Goal: Transaction & Acquisition: Purchase product/service

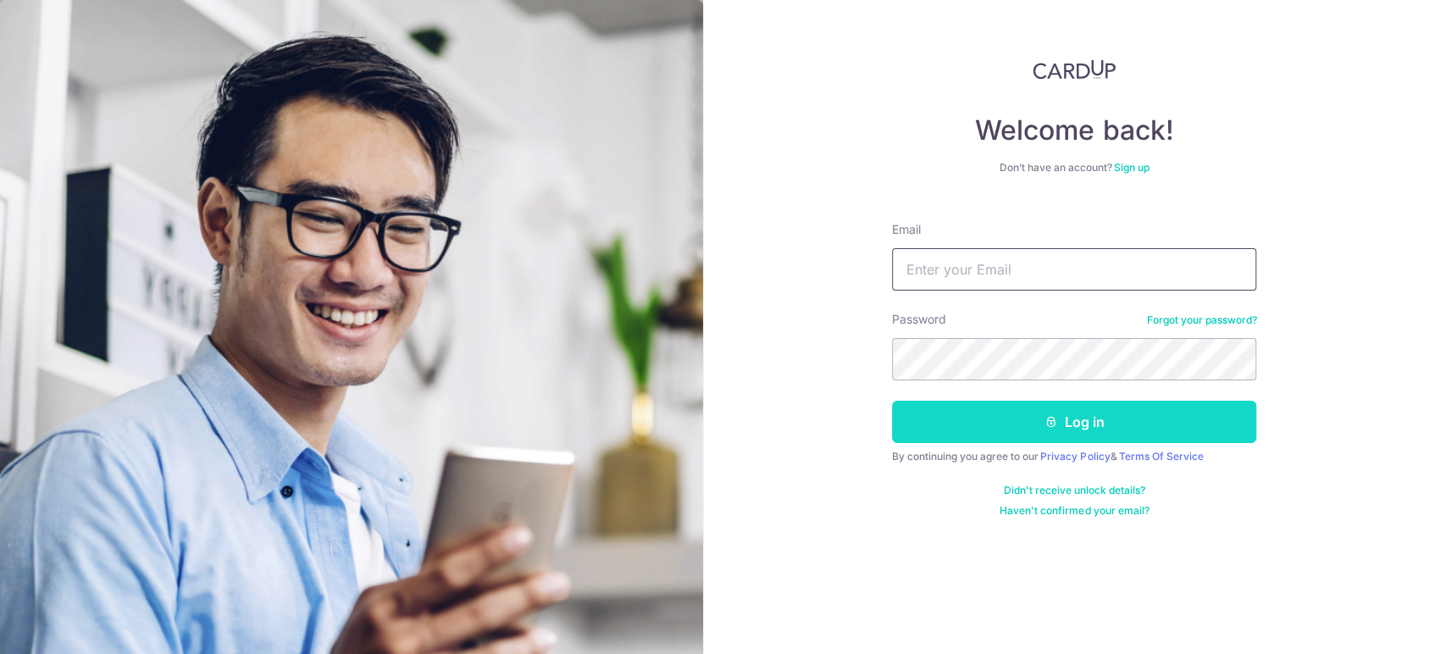
type input "[EMAIL_ADDRESS][DOMAIN_NAME]"
click at [1044, 432] on button "Log in" at bounding box center [1074, 422] width 364 height 42
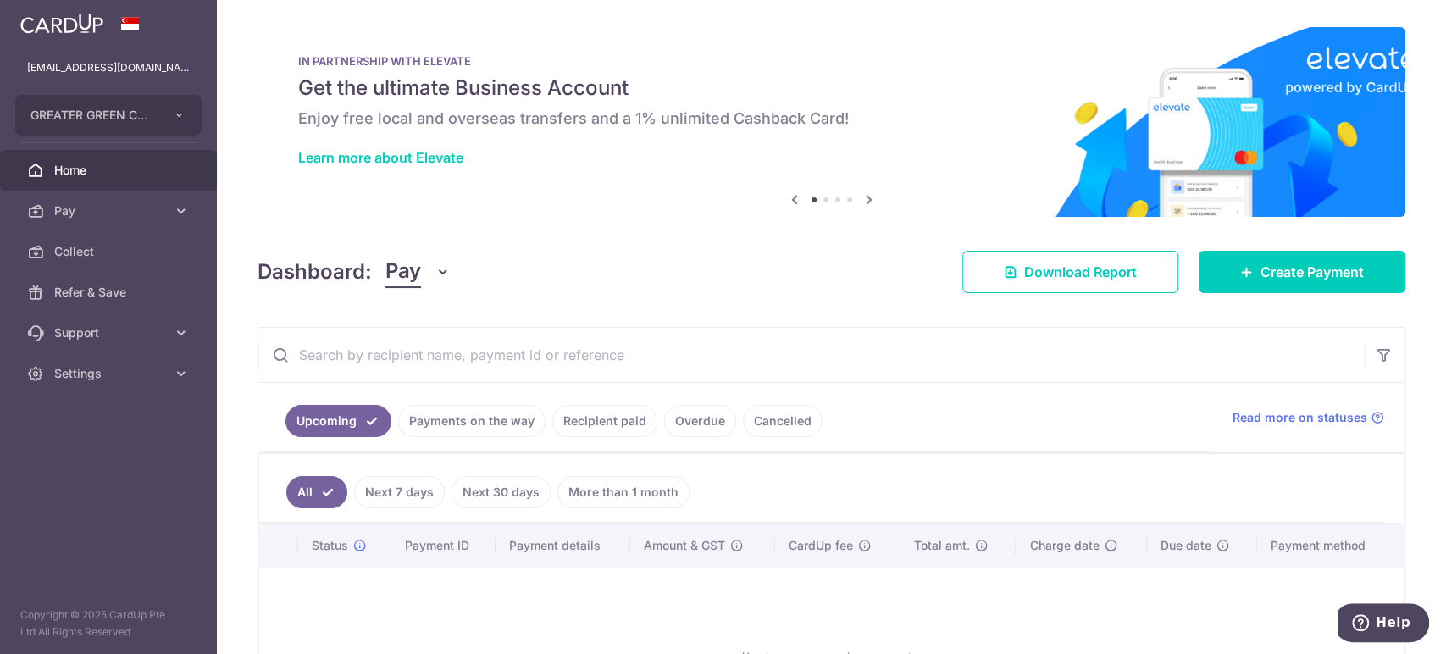
click at [483, 430] on link "Payments on the way" at bounding box center [471, 421] width 147 height 32
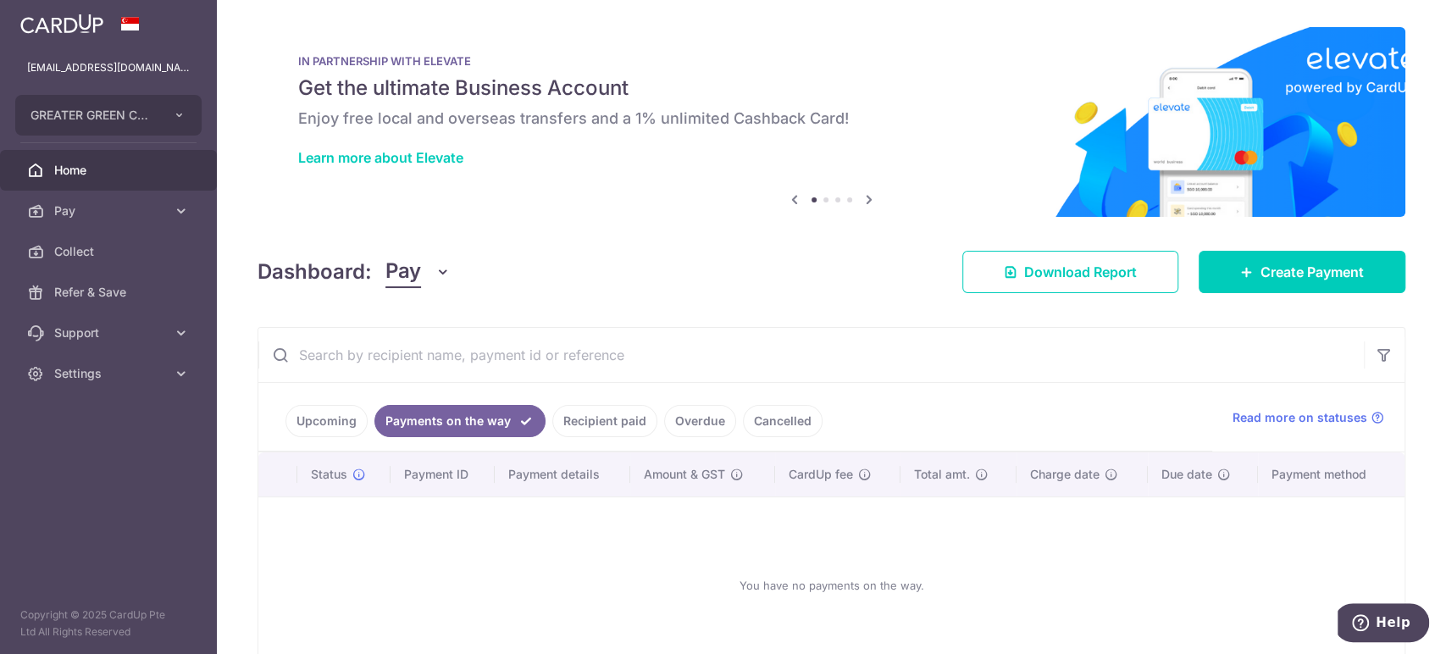
click at [385, 413] on link "Payments on the way" at bounding box center [459, 421] width 171 height 32
click at [334, 410] on link "Upcoming" at bounding box center [326, 421] width 82 height 32
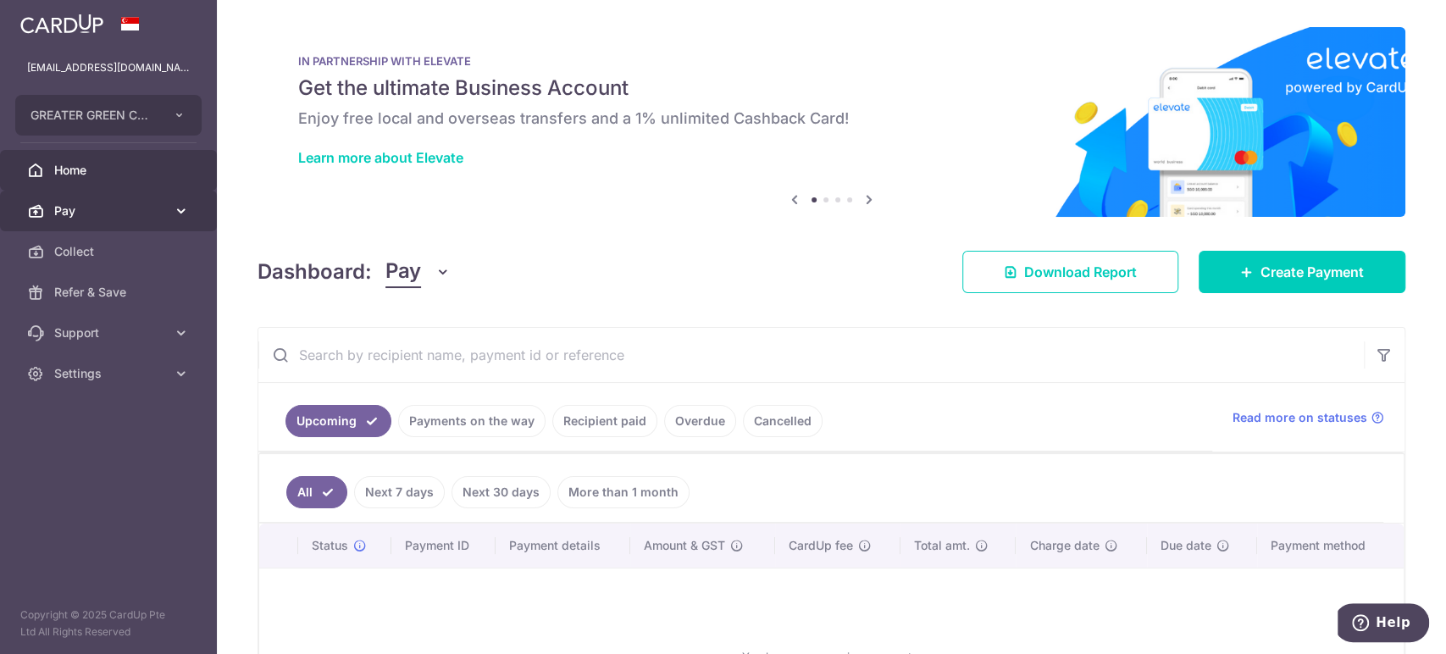
click at [158, 191] on link "Pay" at bounding box center [108, 211] width 217 height 41
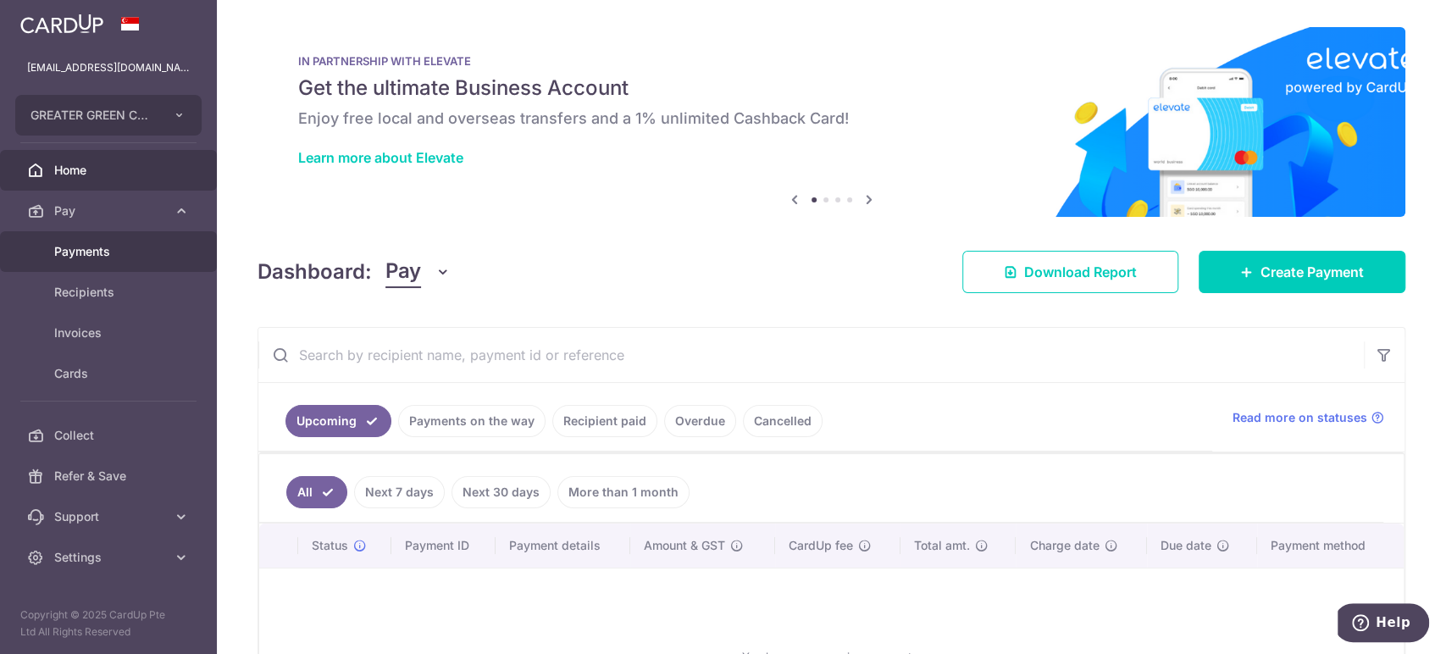
click at [136, 237] on link "Payments" at bounding box center [108, 251] width 217 height 41
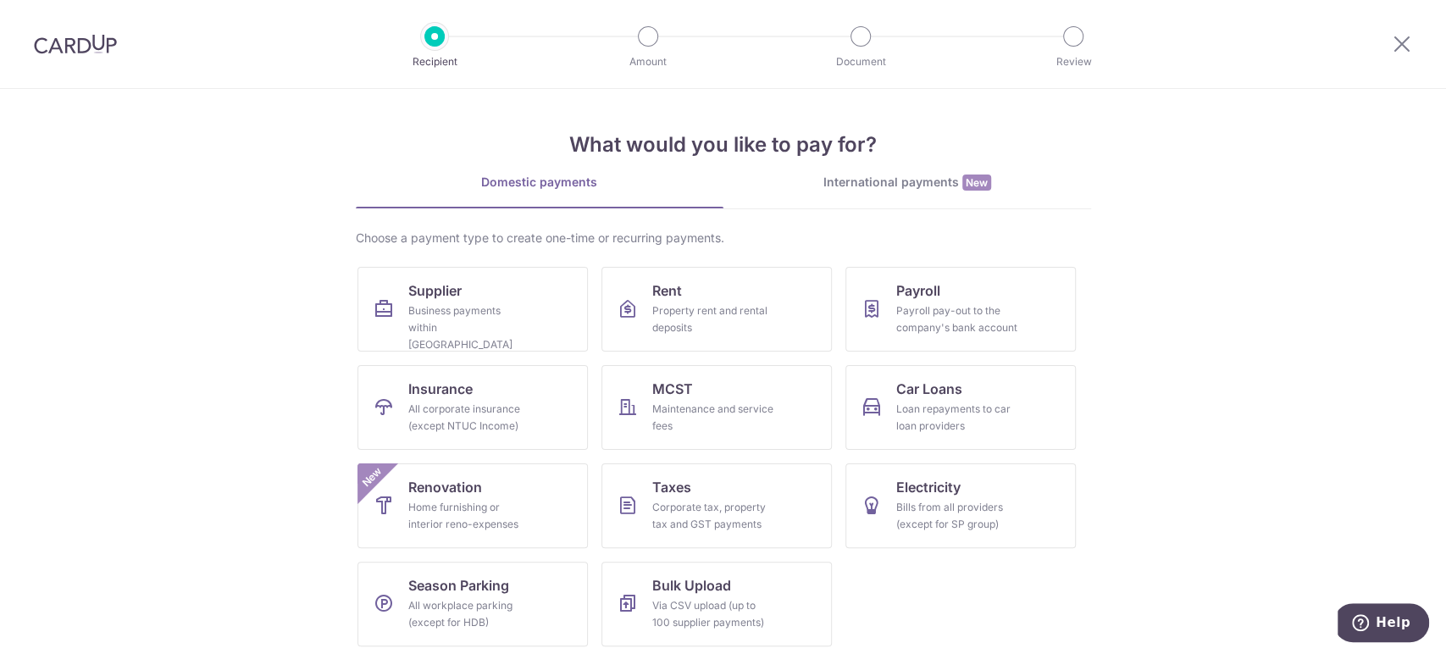
click at [81, 47] on img at bounding box center [75, 44] width 83 height 20
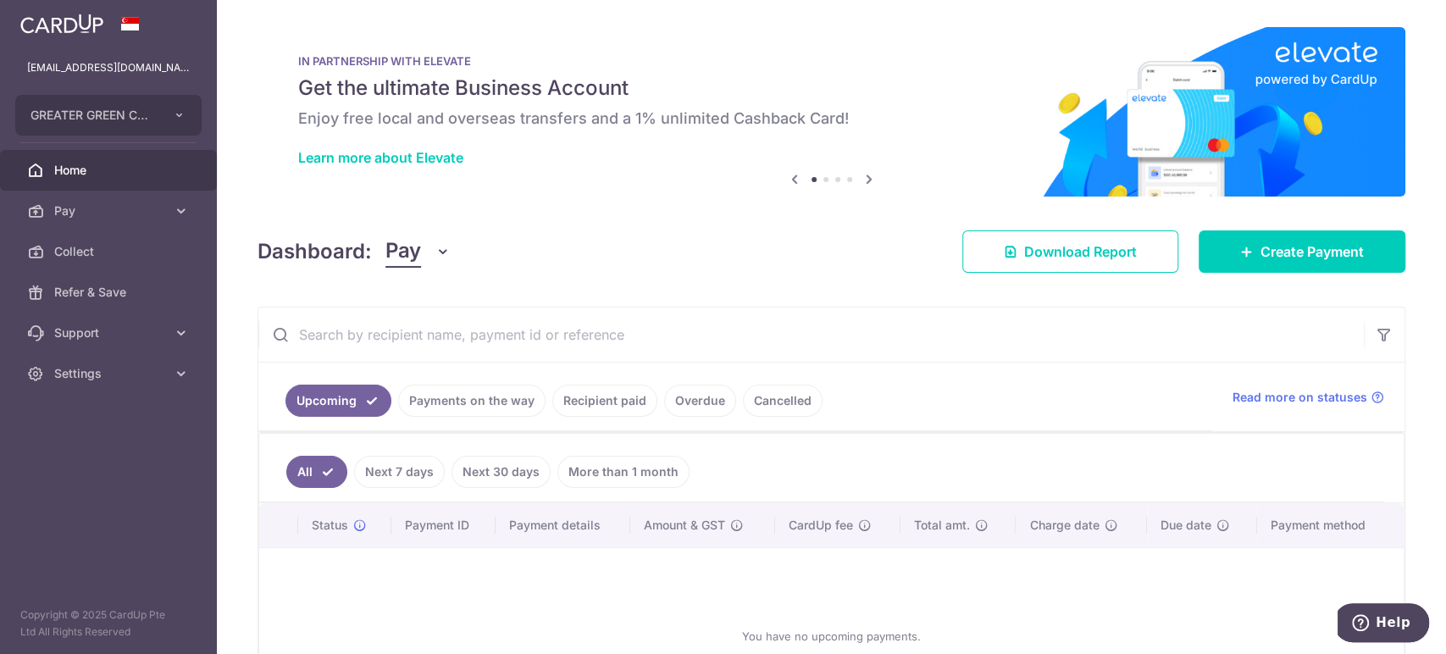
click at [456, 407] on link "Payments on the way" at bounding box center [471, 401] width 147 height 32
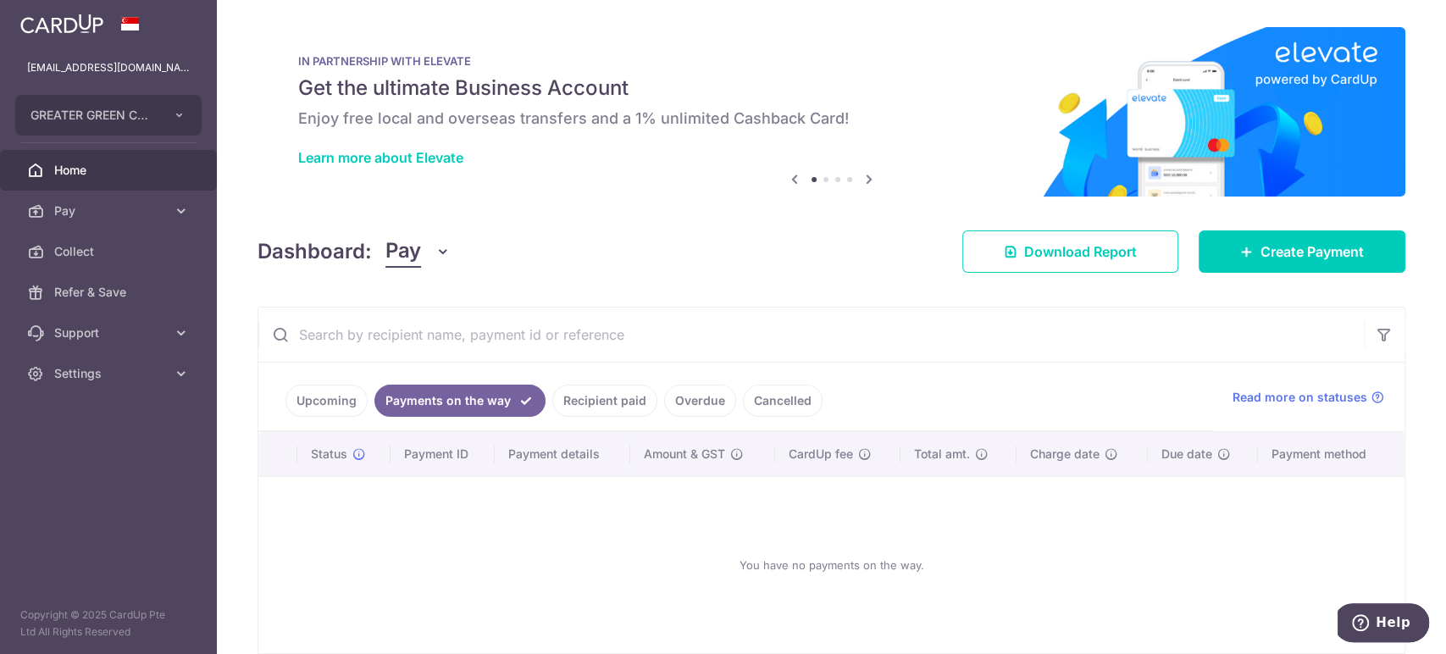
click at [487, 399] on link "Payments on the way" at bounding box center [459, 401] width 171 height 32
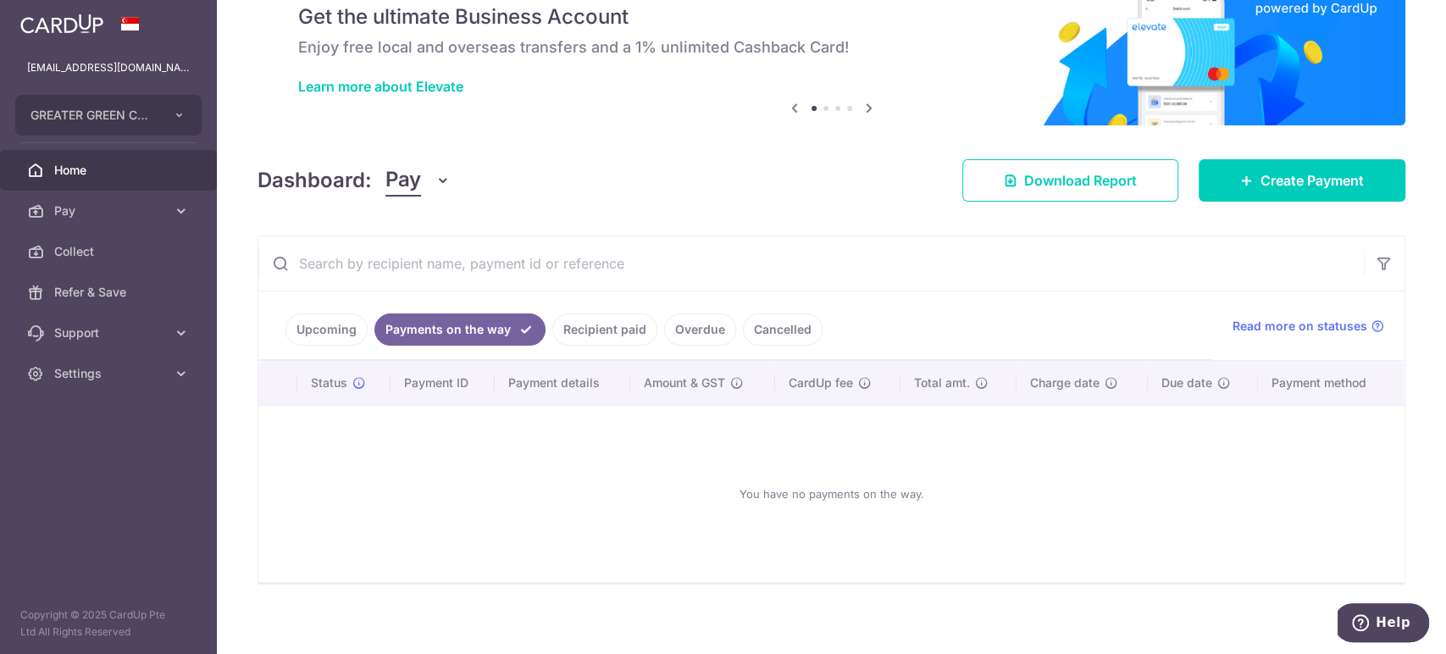
scroll to position [72, 0]
click at [607, 326] on link "Recipient paid" at bounding box center [604, 329] width 105 height 32
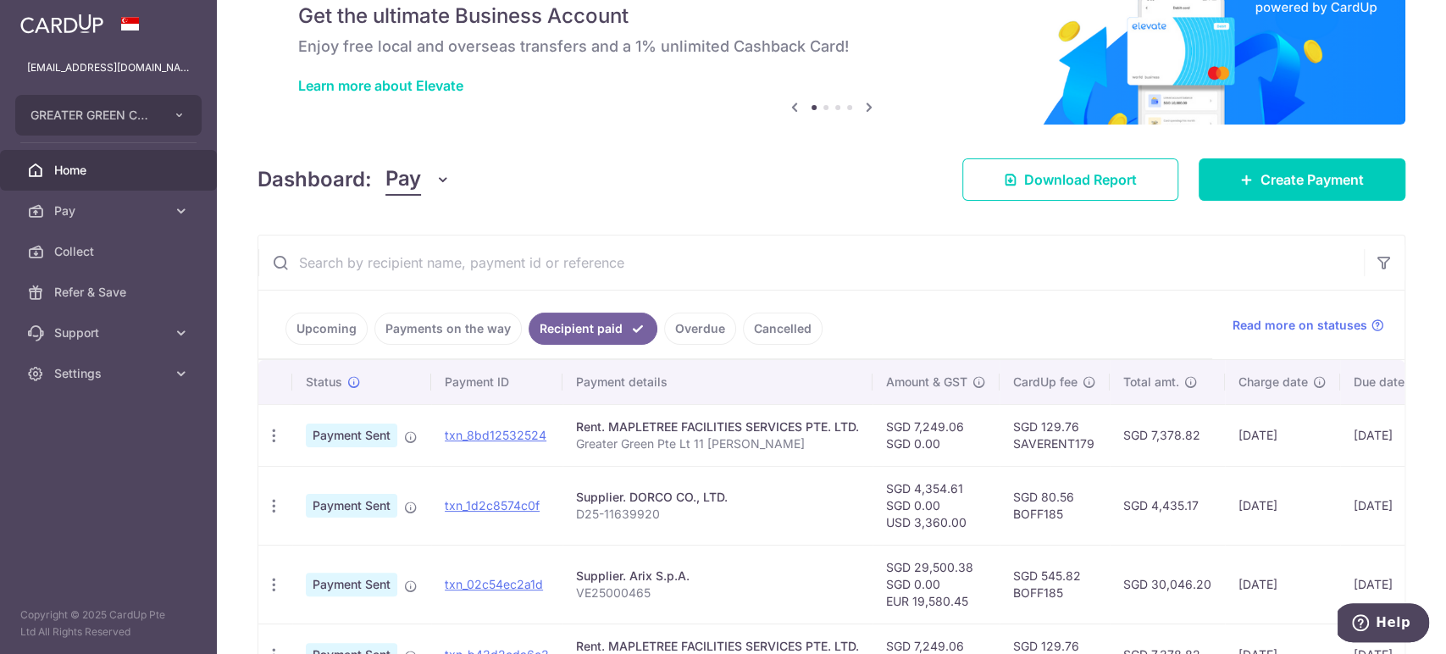
click at [1042, 513] on td "SGD 80.56 BOFF185" at bounding box center [1055, 505] width 110 height 79
copy td "BOFF185"
click at [167, 212] on link "Pay" at bounding box center [108, 211] width 217 height 41
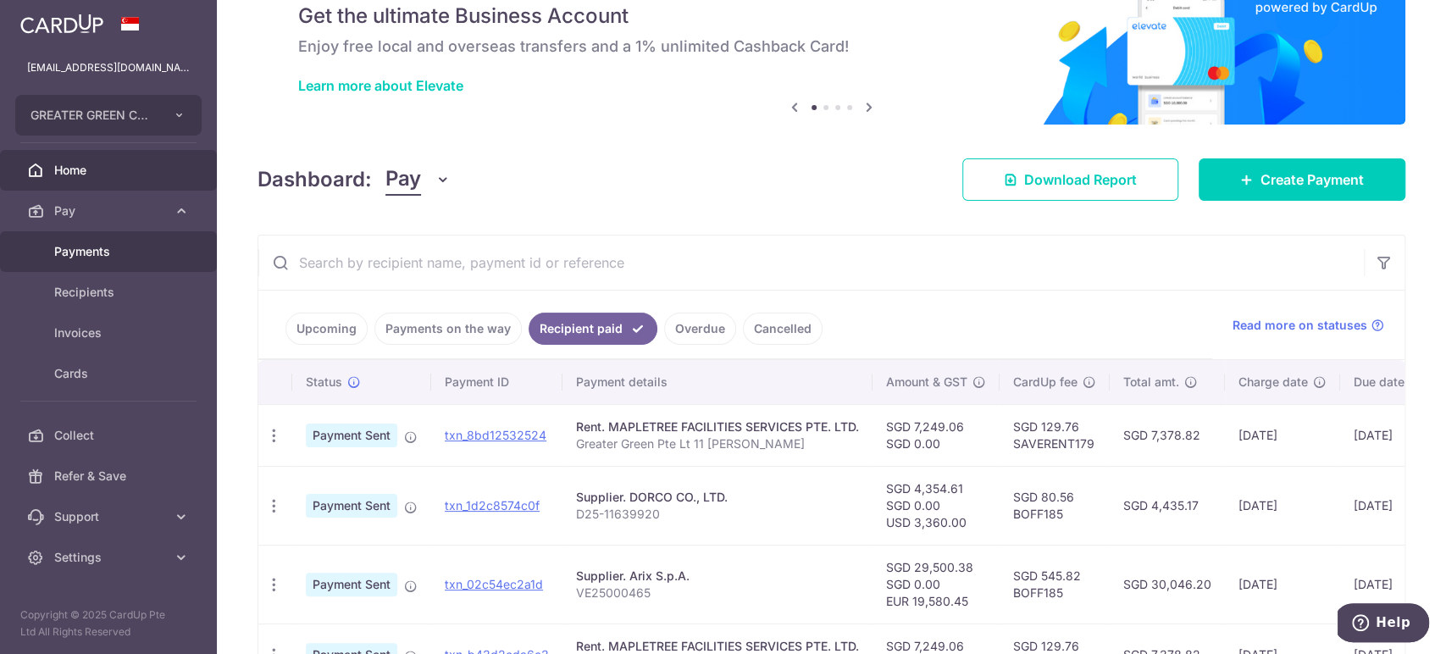
click at [133, 247] on span "Payments" at bounding box center [110, 251] width 112 height 17
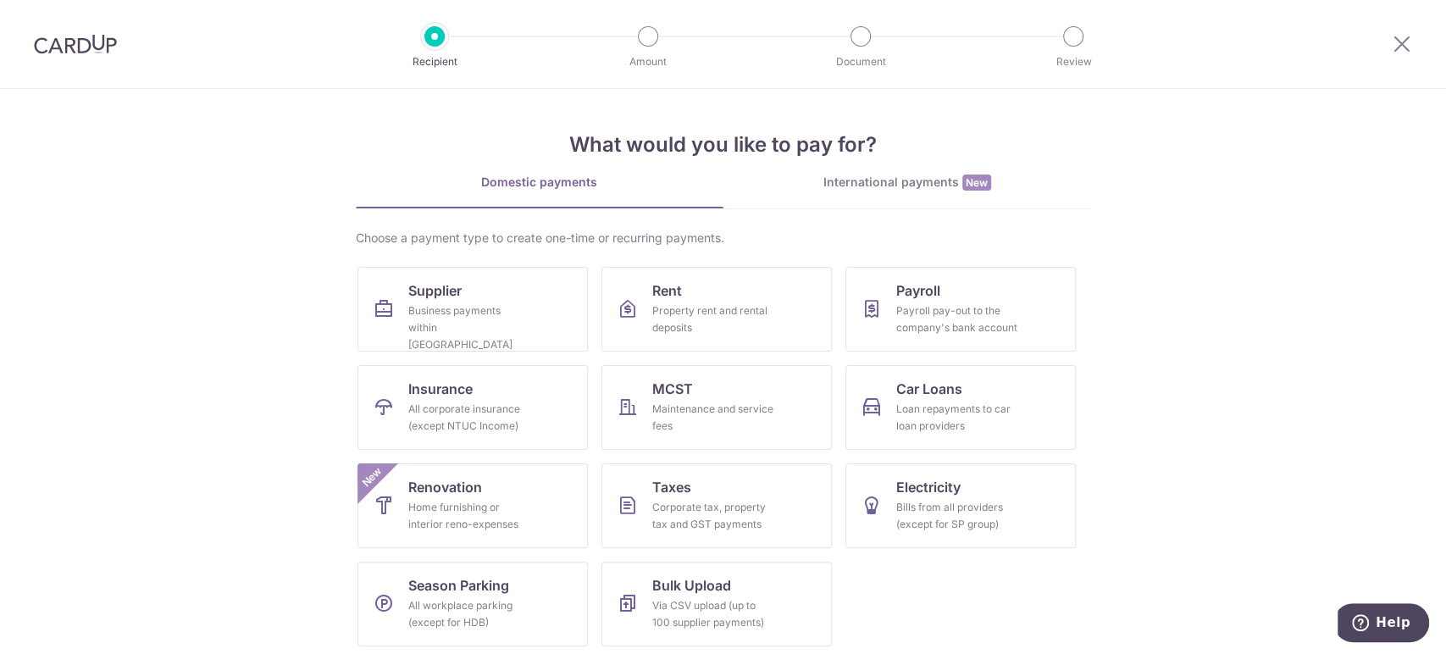
click at [920, 154] on h4 "What would you like to pay for?" at bounding box center [723, 145] width 735 height 30
click at [904, 166] on div "What would you like to pay for? Domestic payments International payments New Ch…" at bounding box center [723, 374] width 735 height 571
click at [895, 181] on div "International payments New" at bounding box center [907, 183] width 368 height 18
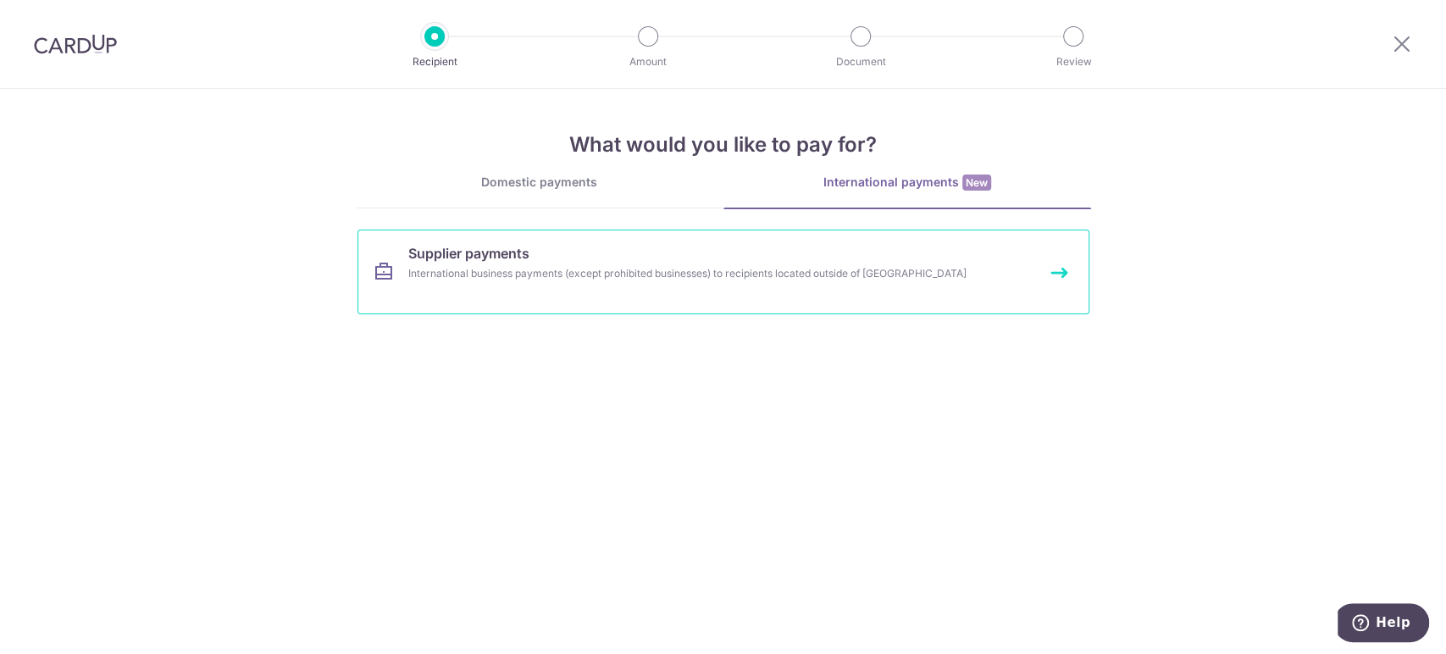
click at [524, 261] on span "Supplier payments" at bounding box center [468, 253] width 121 height 20
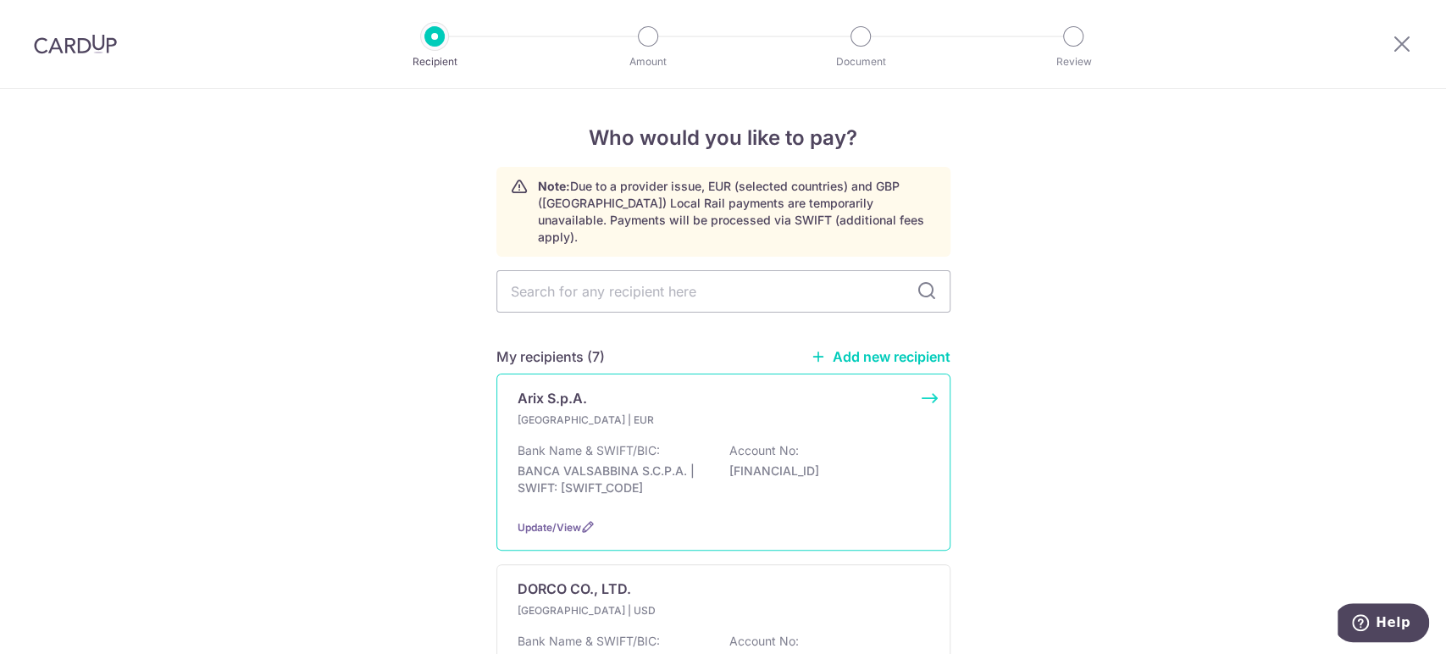
click at [613, 388] on div "Arix S.p.A." at bounding box center [713, 398] width 391 height 20
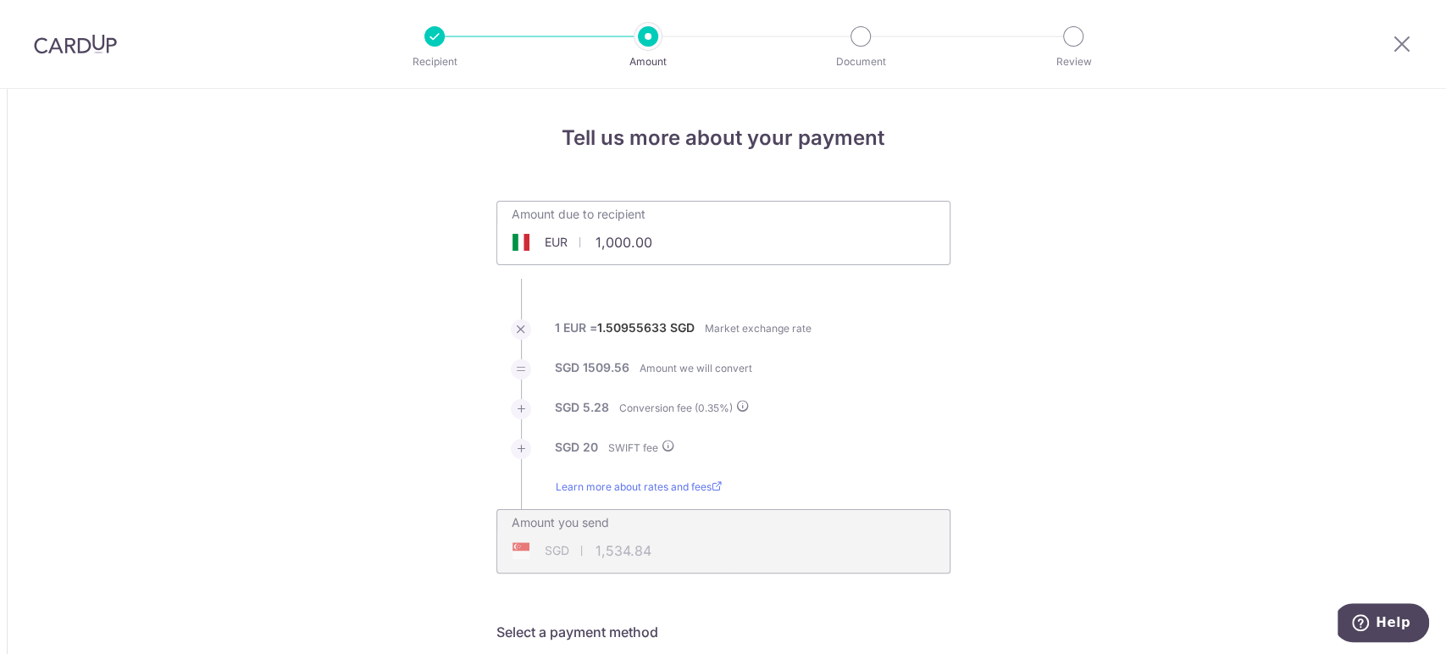
click at [705, 249] on input "1,000.00" at bounding box center [628, 242] width 262 height 39
type input "18,272.00"
type input "27,699.25"
click at [725, 236] on input "18,272.00" at bounding box center [628, 242] width 262 height 39
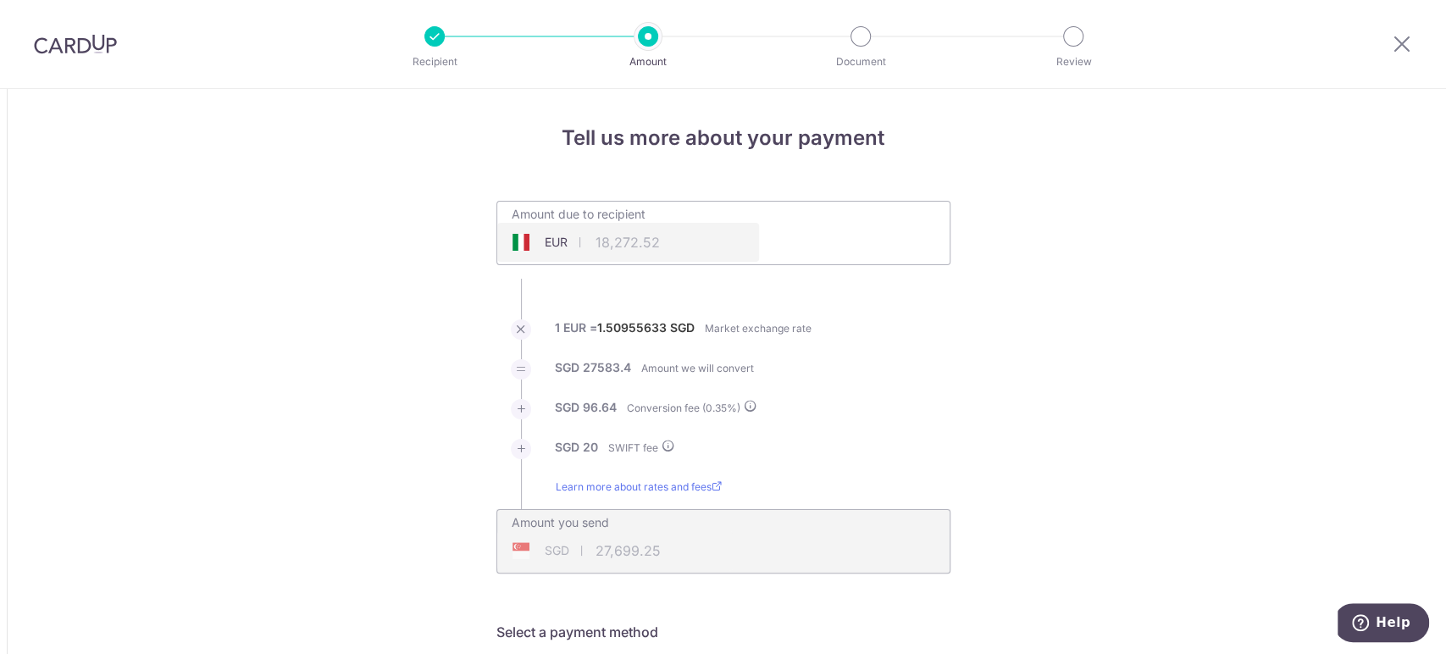
type input "18,272.52"
type input "27,700.04"
click at [809, 374] on li "SGD 27,583.40 Amount we will convert" at bounding box center [723, 379] width 454 height 40
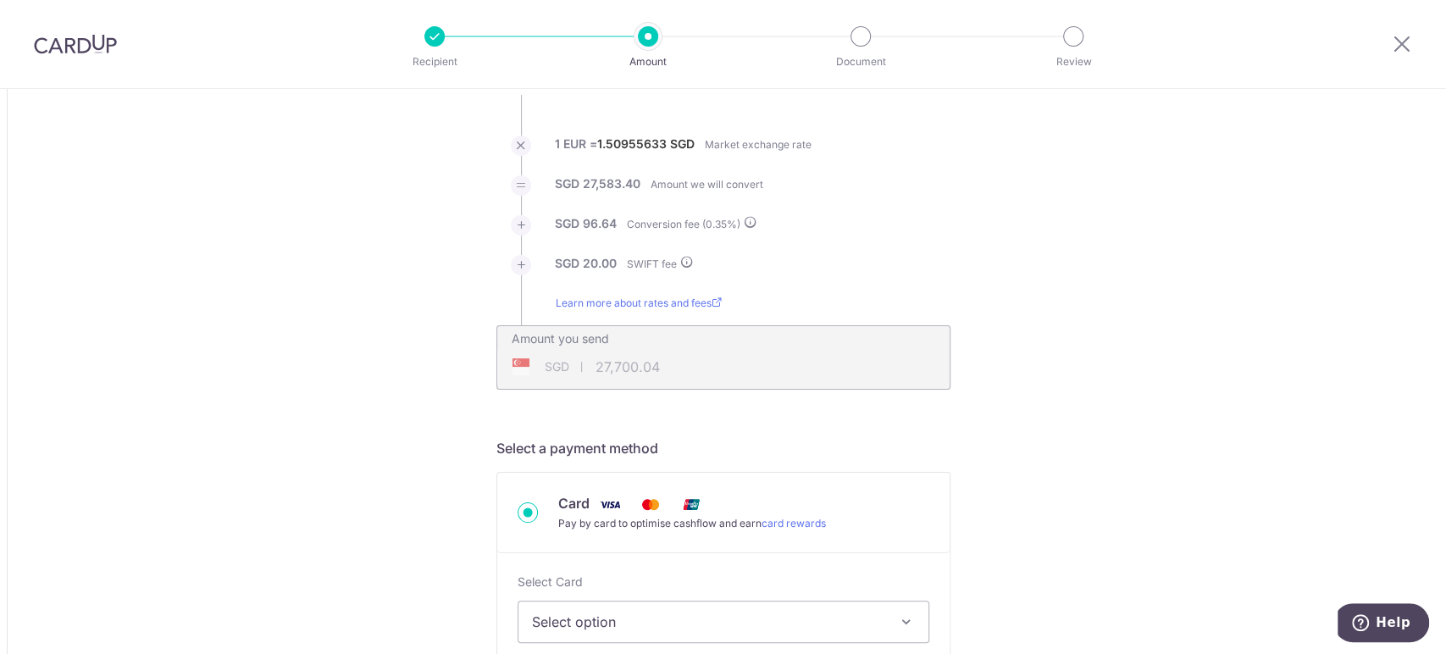
scroll to position [334, 0]
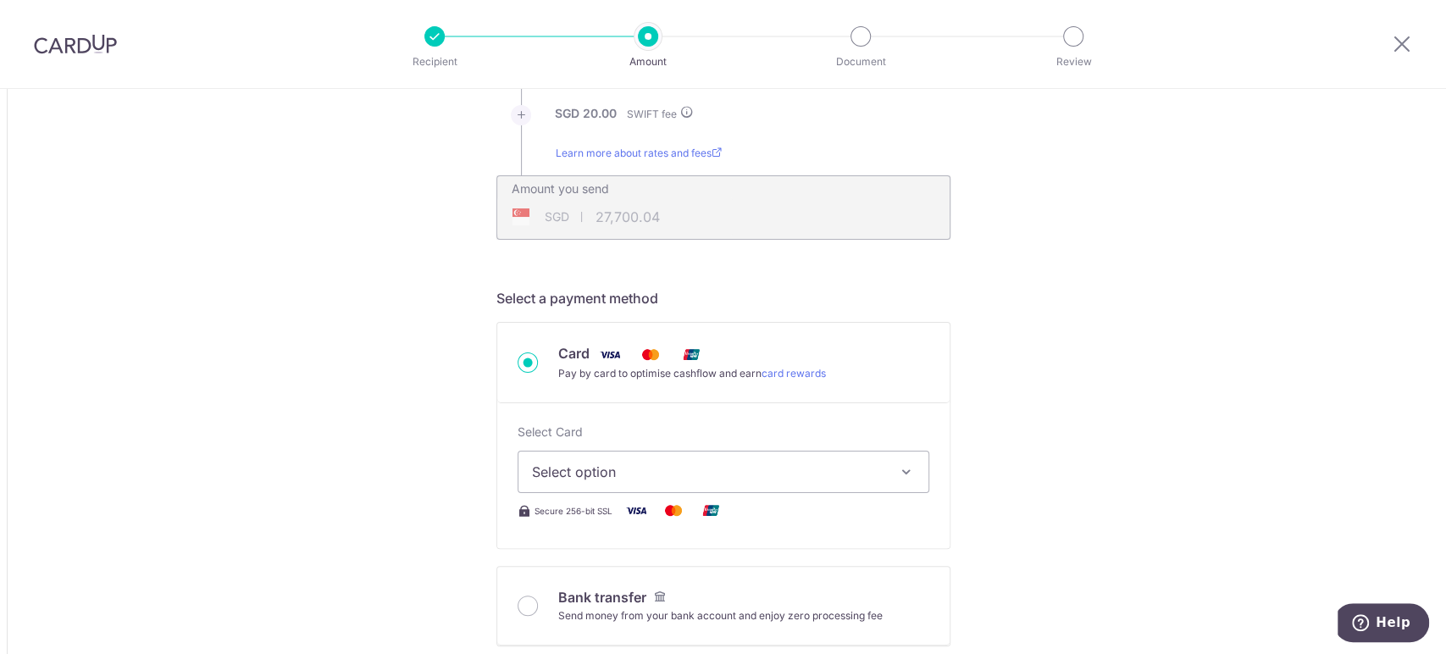
click at [761, 454] on button "Select option" at bounding box center [724, 472] width 412 height 42
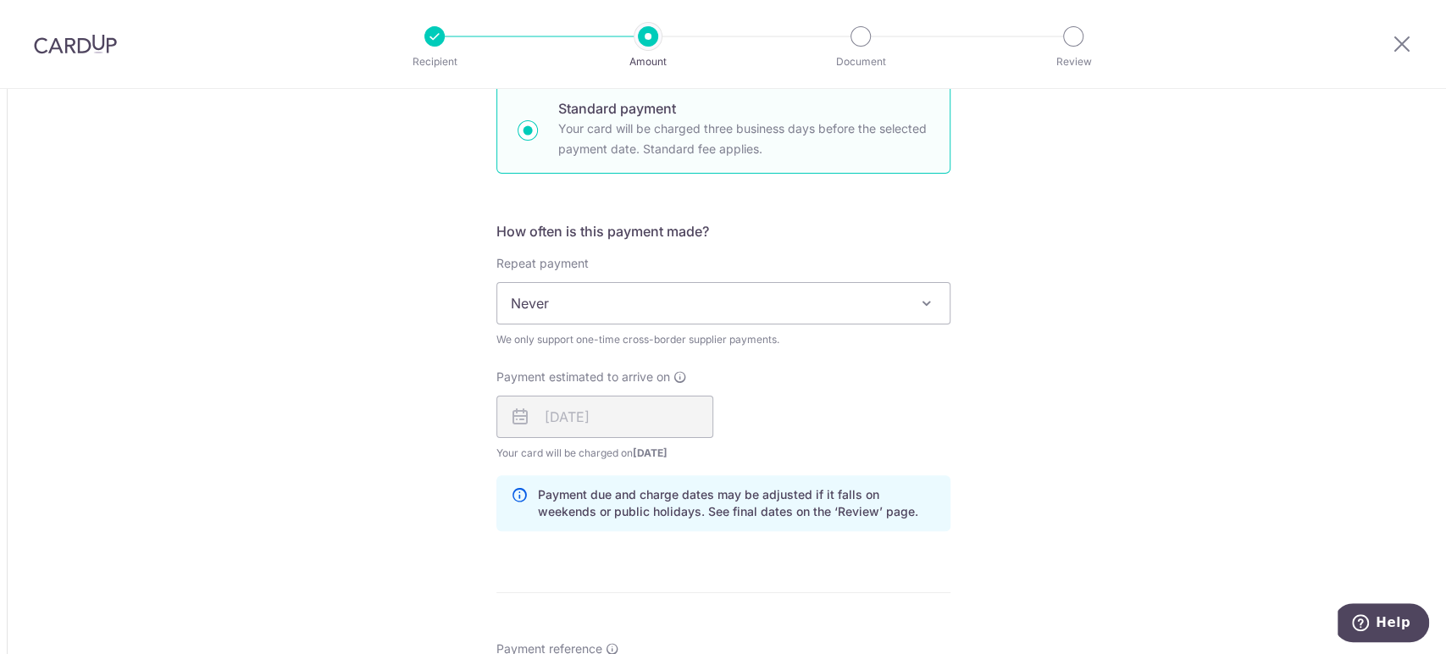
scroll to position [998, 0]
click at [744, 305] on span "Never" at bounding box center [723, 300] width 452 height 41
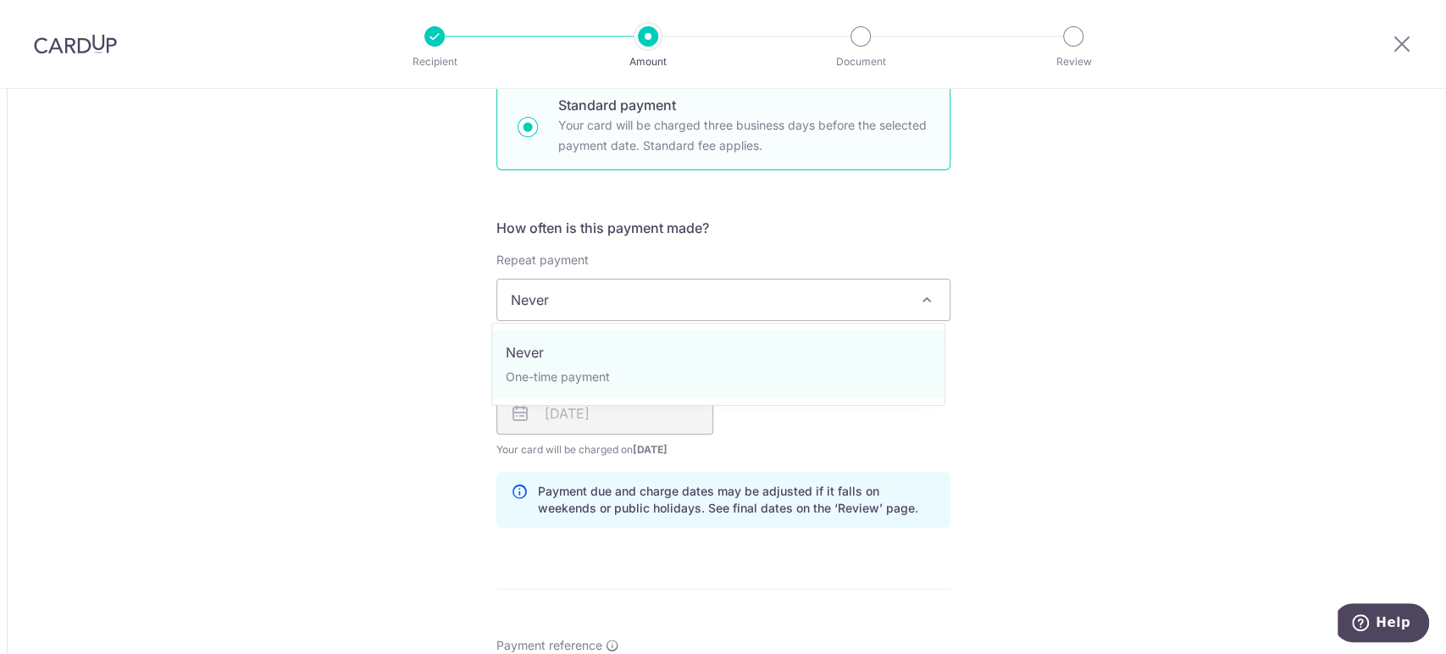
click at [839, 424] on div "Payment estimated to arrive on 18/09/2025 Your card will be charged on 15/09/20…" at bounding box center [723, 411] width 474 height 93
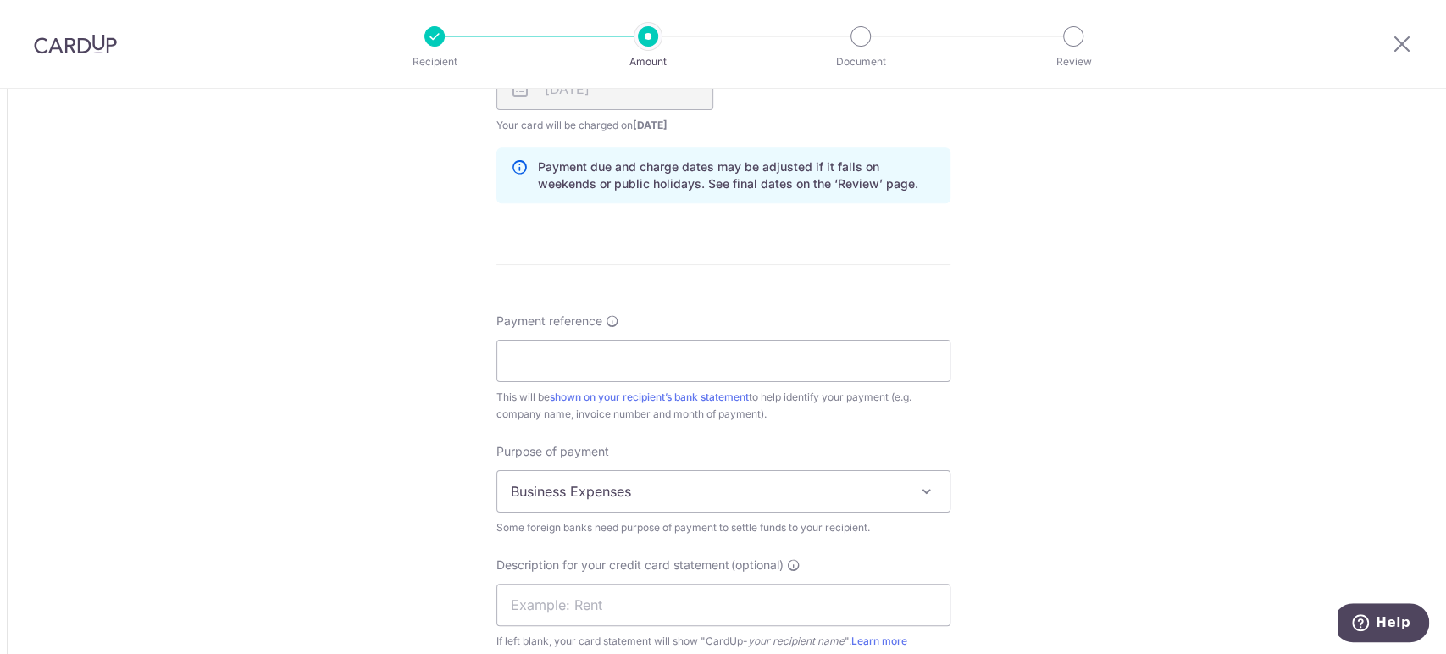
scroll to position [1332, 0]
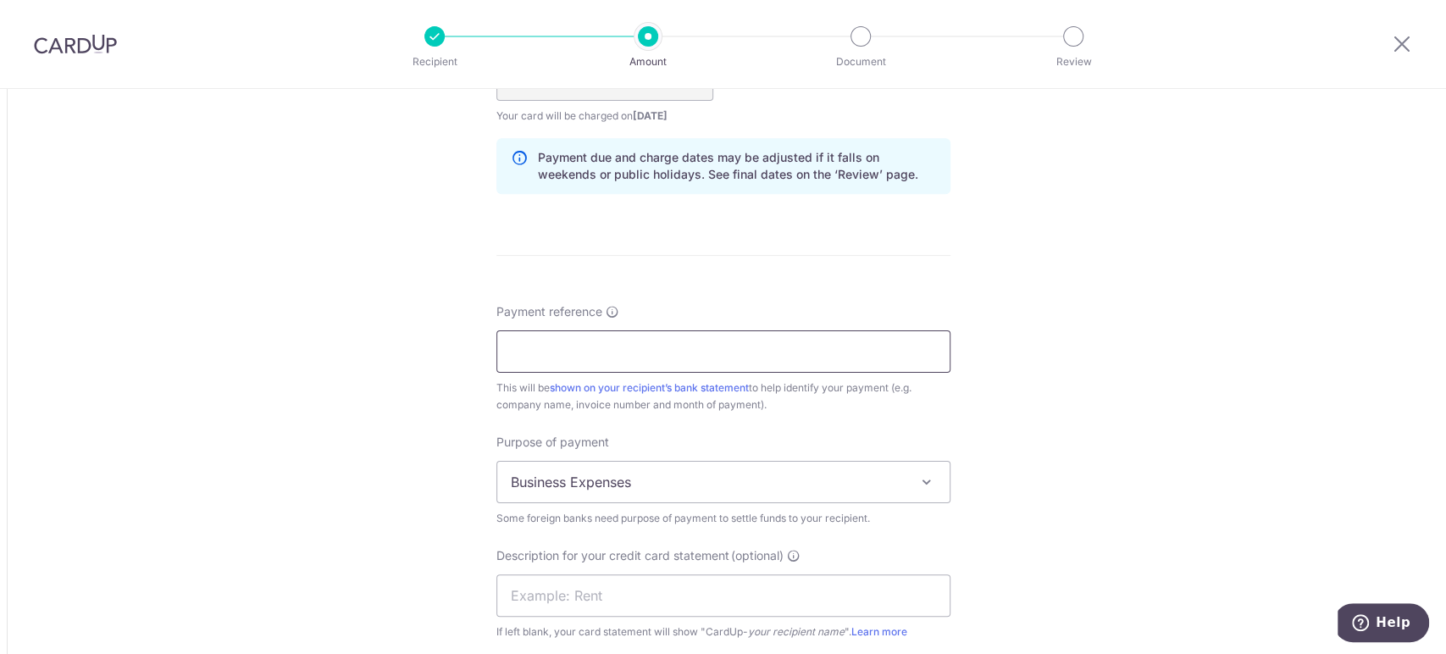
click at [729, 358] on input "Payment reference" at bounding box center [723, 351] width 454 height 42
type input "OC24-013308"
click at [629, 349] on input "OC24-013308" at bounding box center [723, 351] width 454 height 42
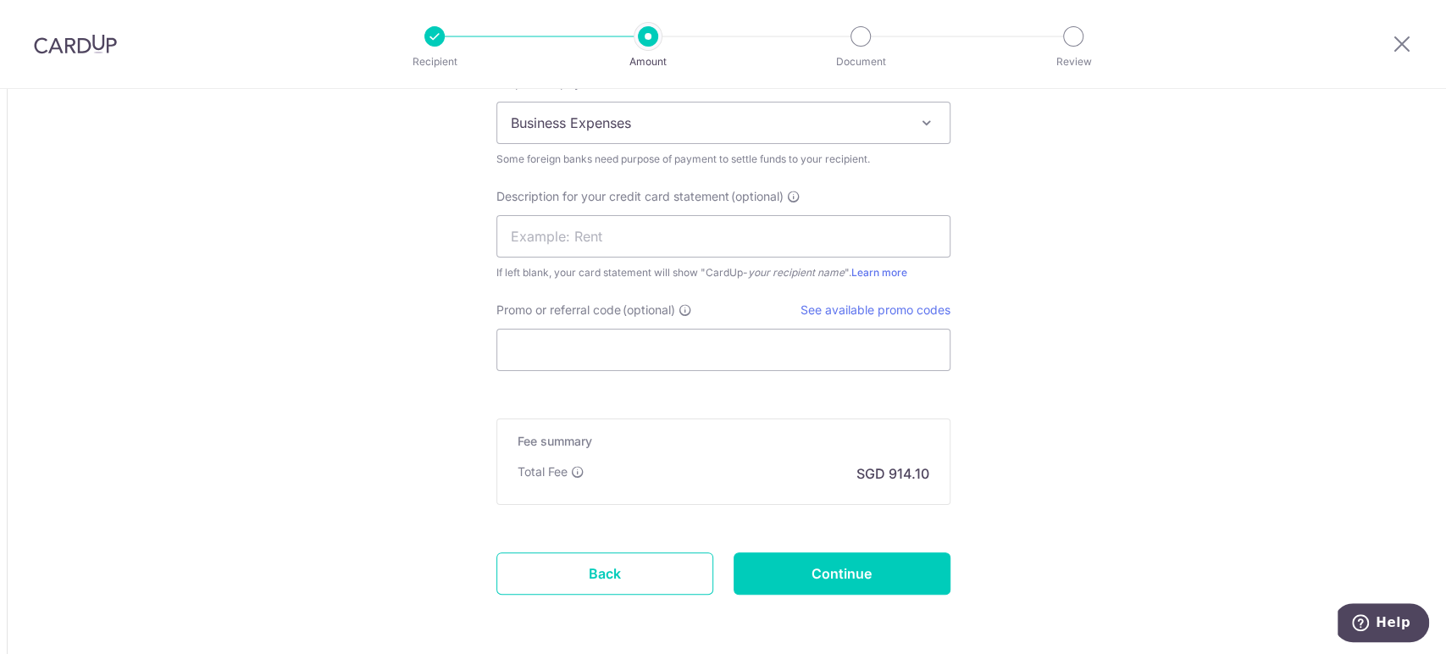
scroll to position [1701, 0]
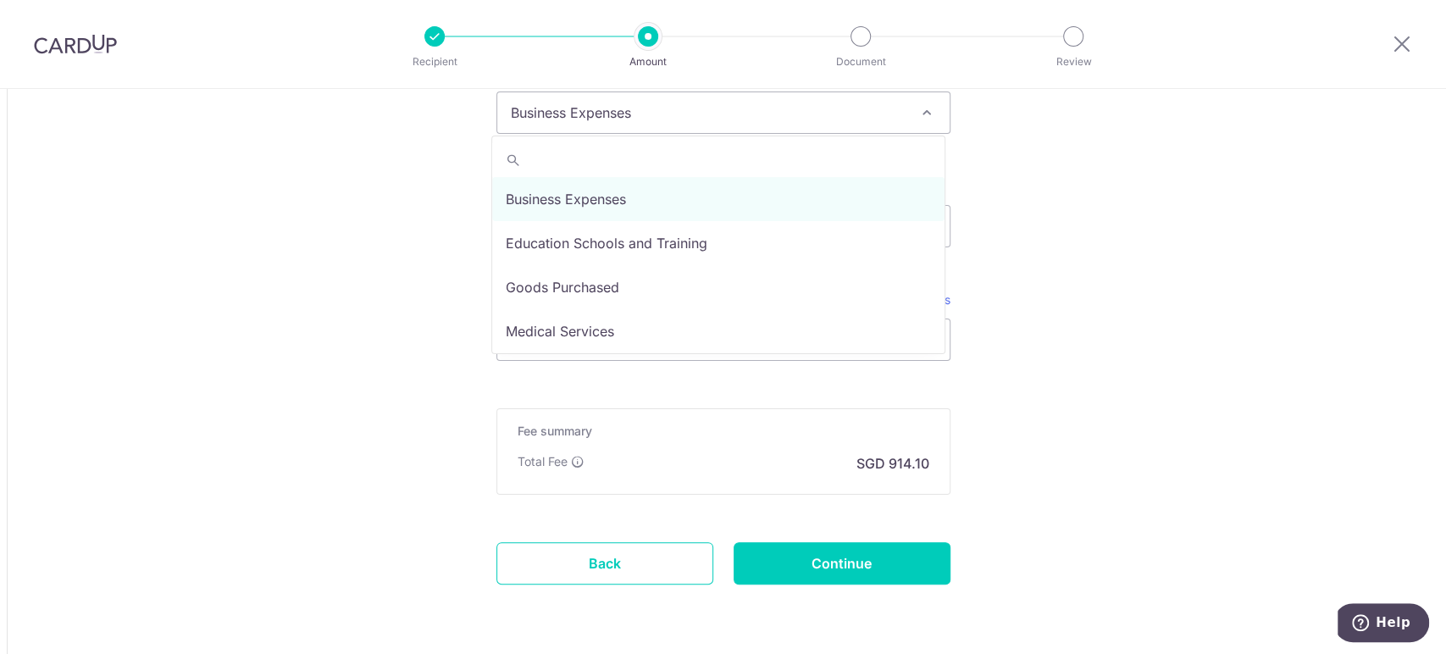
click at [600, 120] on span "Business Expenses" at bounding box center [723, 112] width 452 height 41
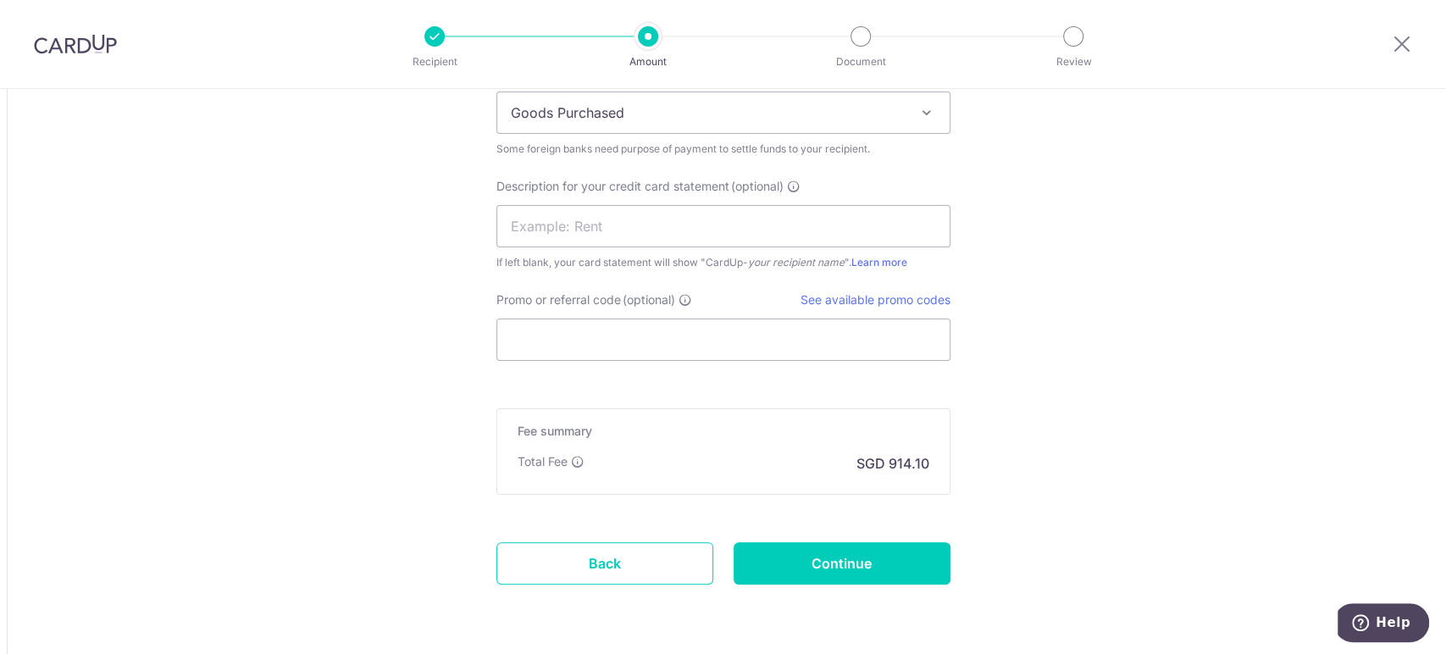
select select "Goods Purchased"
click at [662, 349] on input "Promo or referral code (optional)" at bounding box center [723, 340] width 454 height 42
paste input "BOFF185"
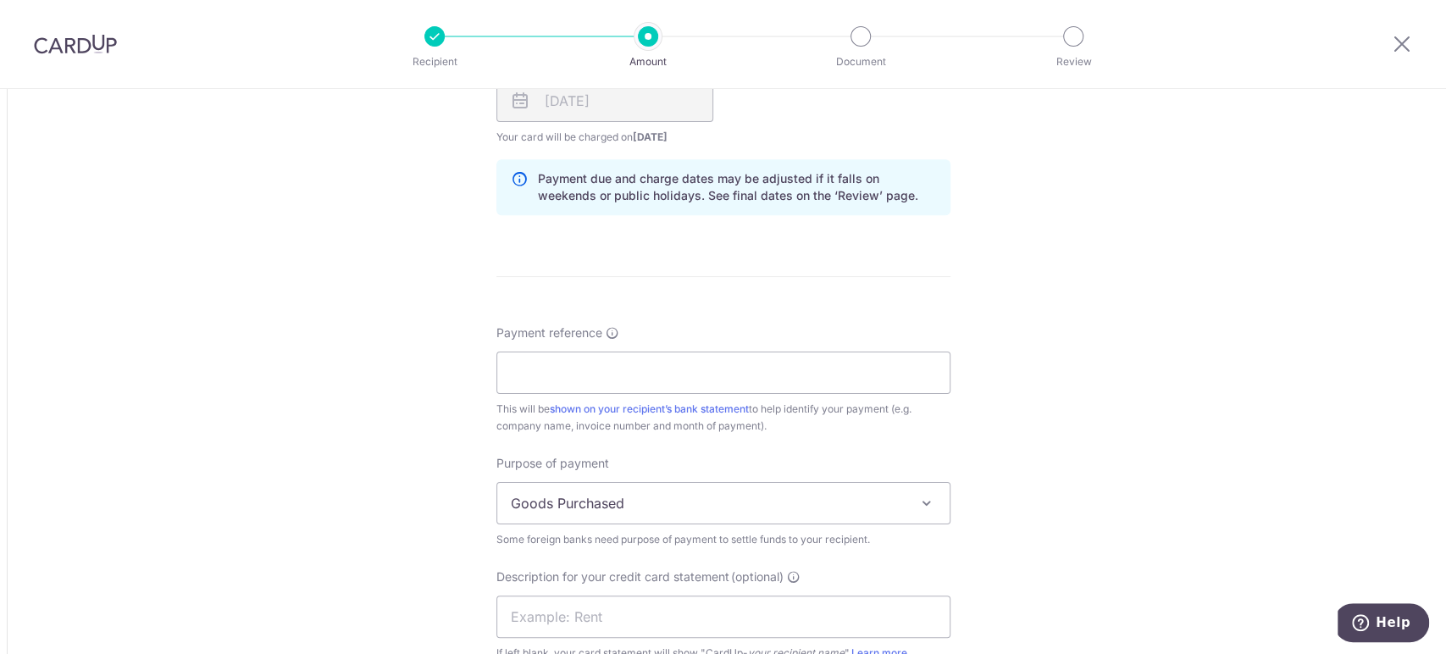
scroll to position [1176, 0]
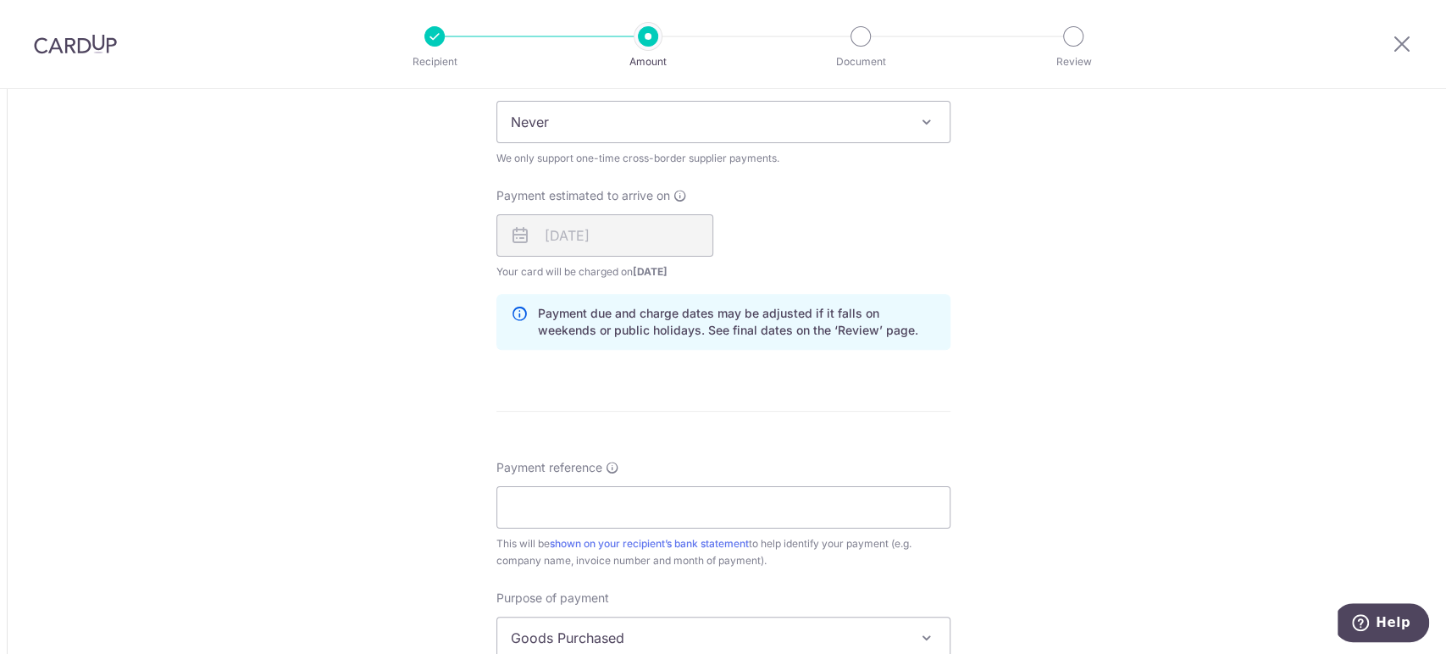
type input "BOFF185"
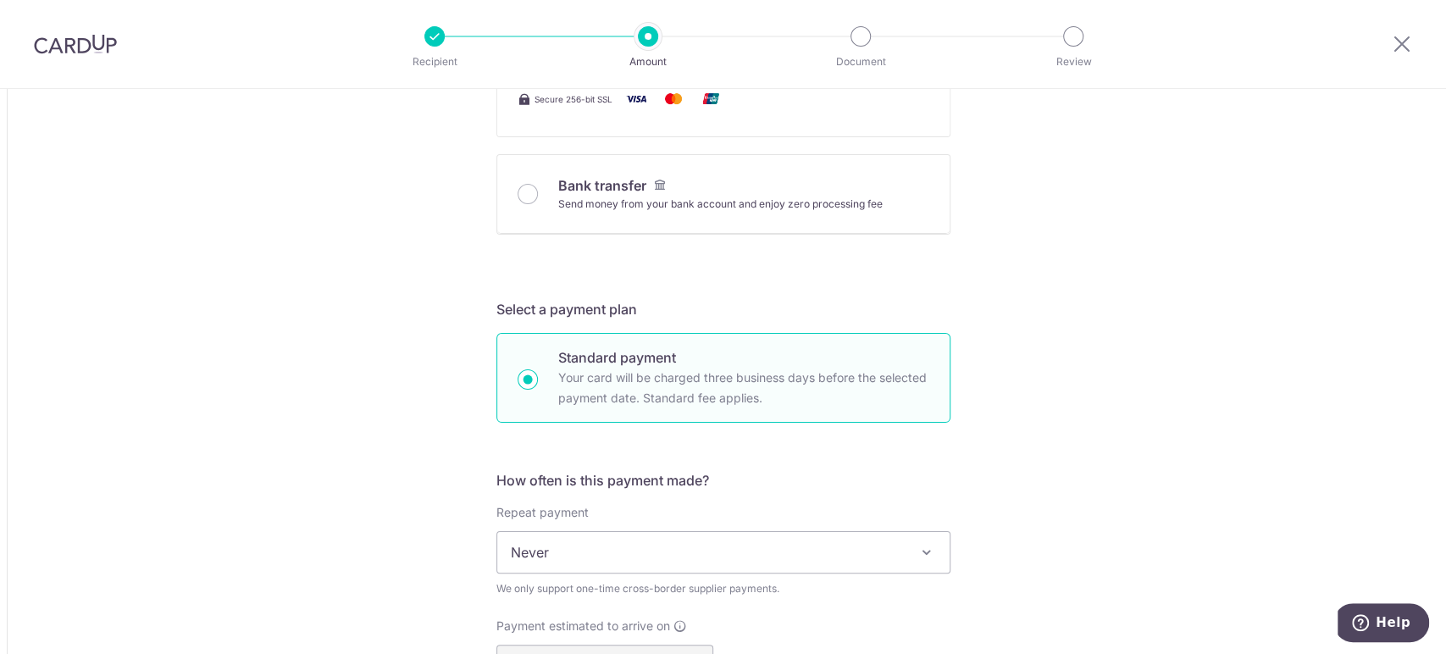
scroll to position [1118, 0]
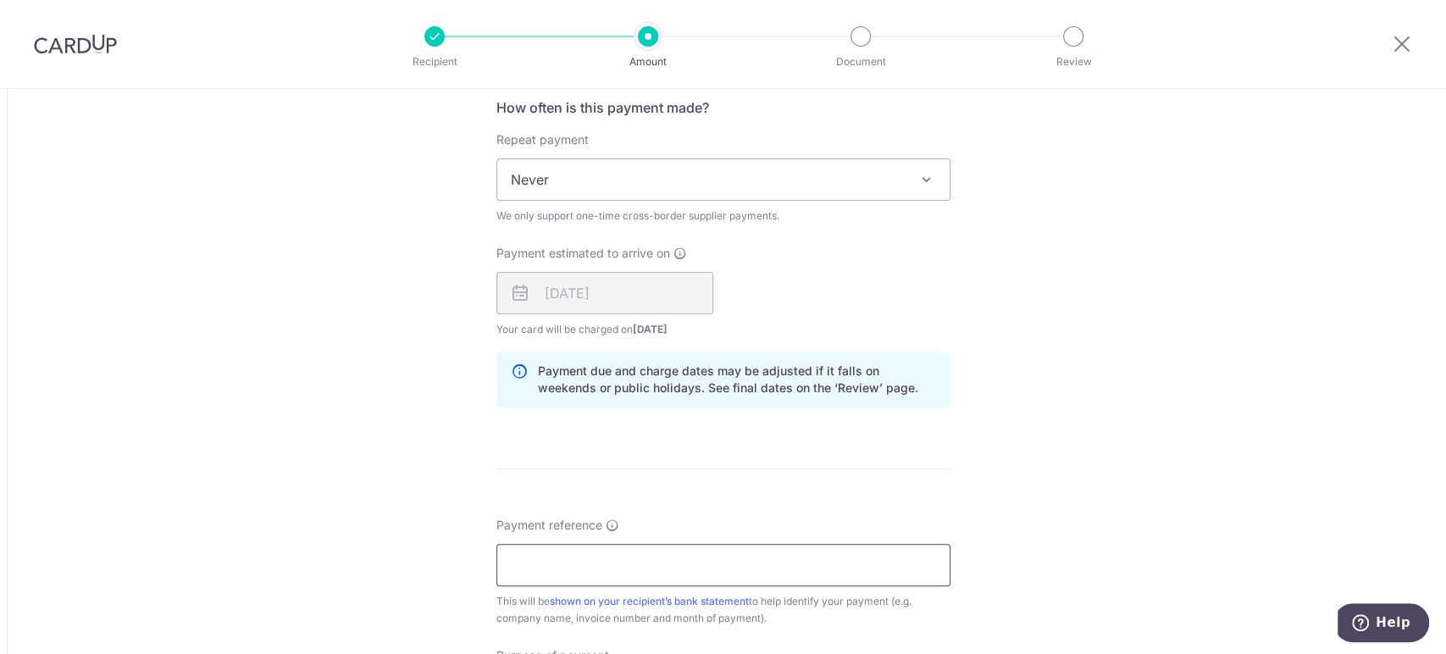
click at [590, 556] on input "Payment reference" at bounding box center [723, 565] width 454 height 42
paste input "VE25000584"
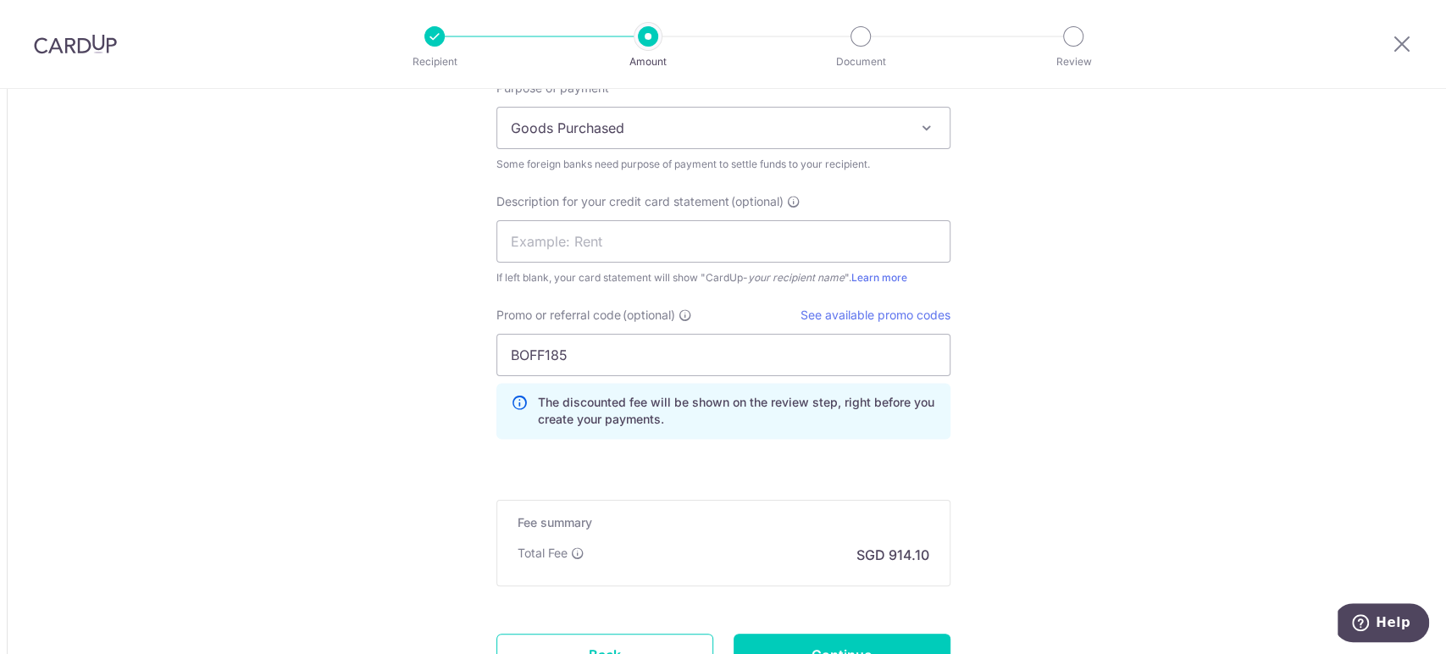
scroll to position [1817, 0]
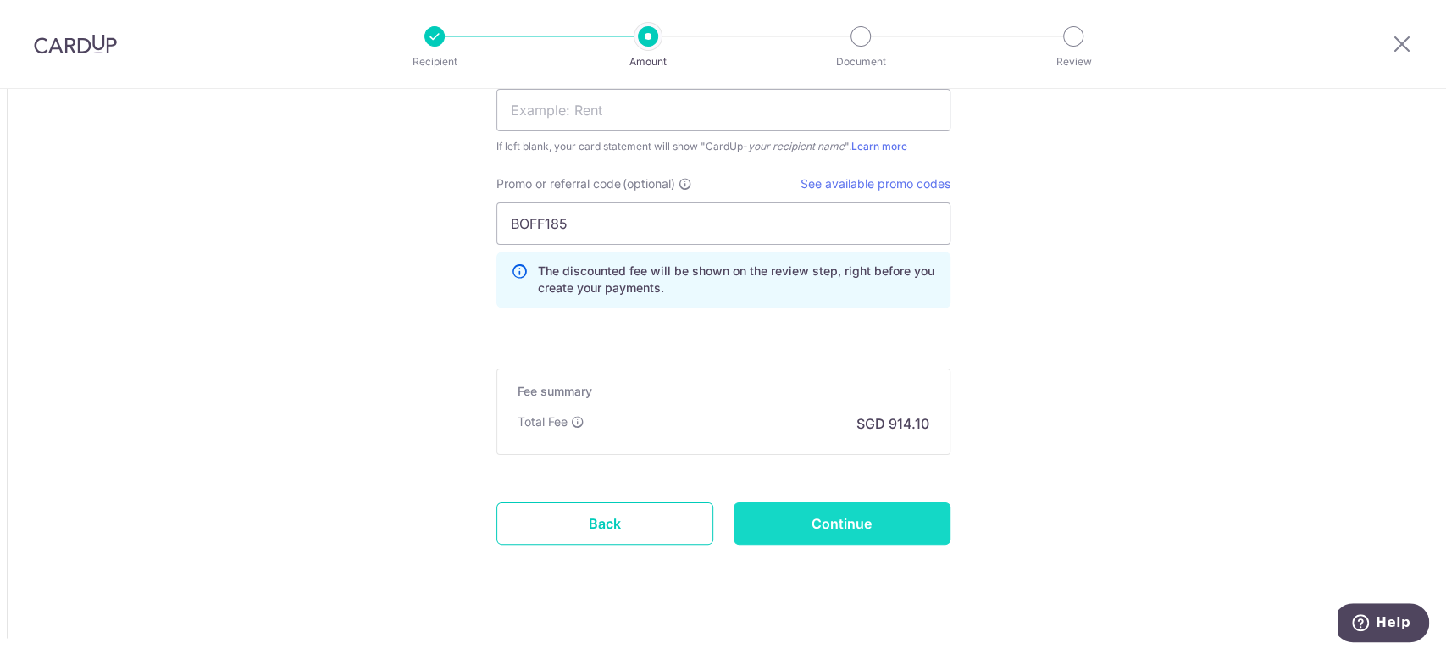
type input "VE25000584"
click at [847, 526] on input "Continue" at bounding box center [842, 523] width 217 height 42
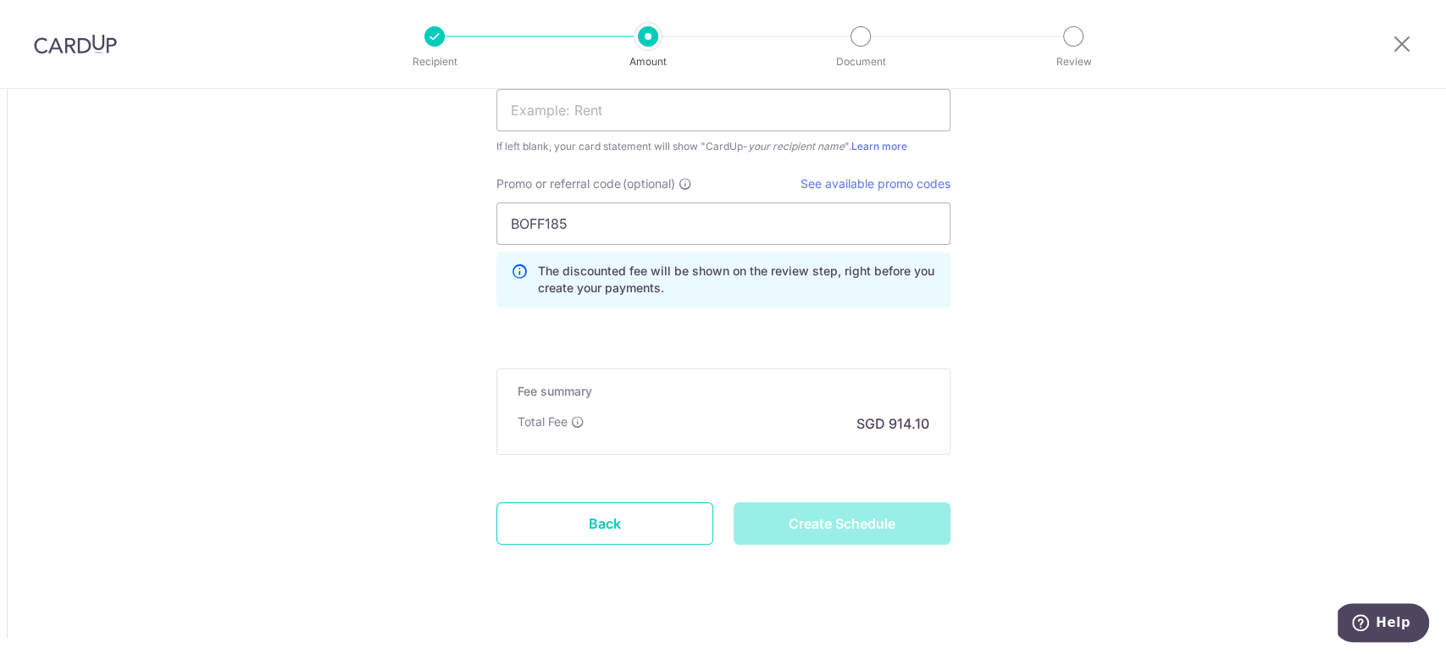
type input "Create Schedule"
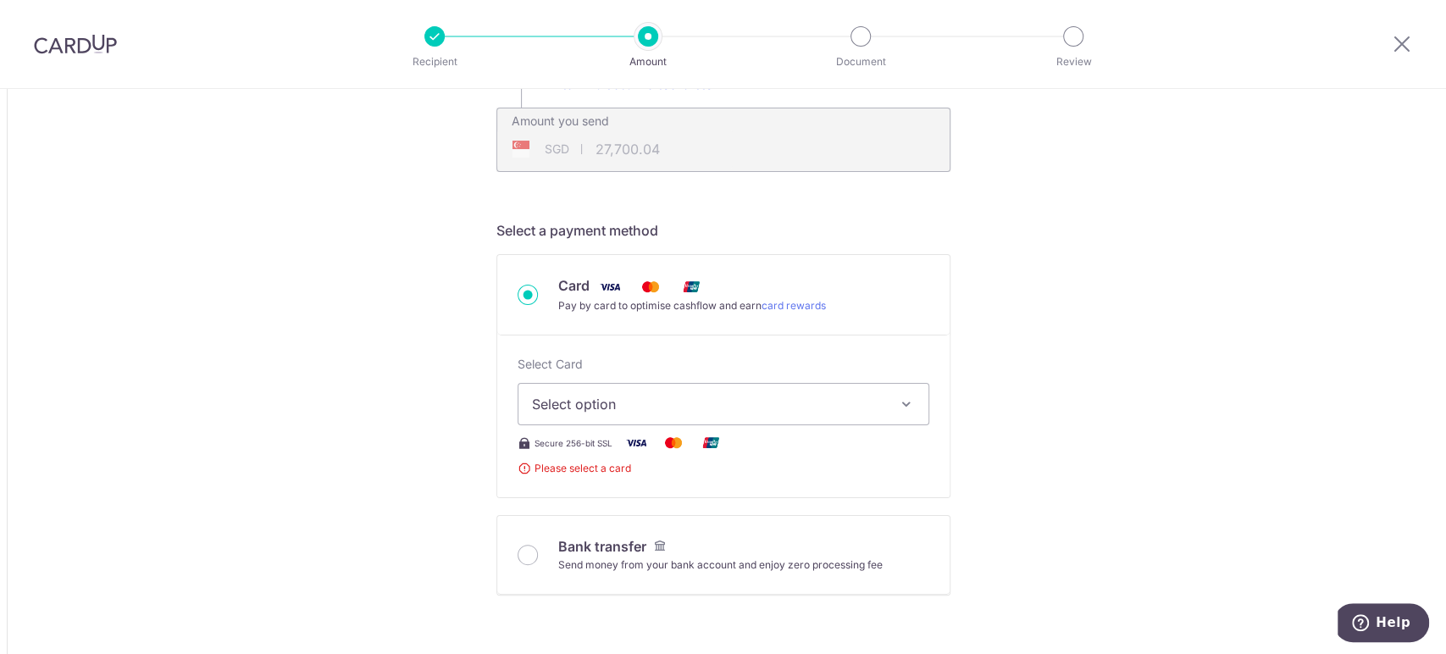
click at [761, 408] on span "Select option" at bounding box center [708, 404] width 352 height 20
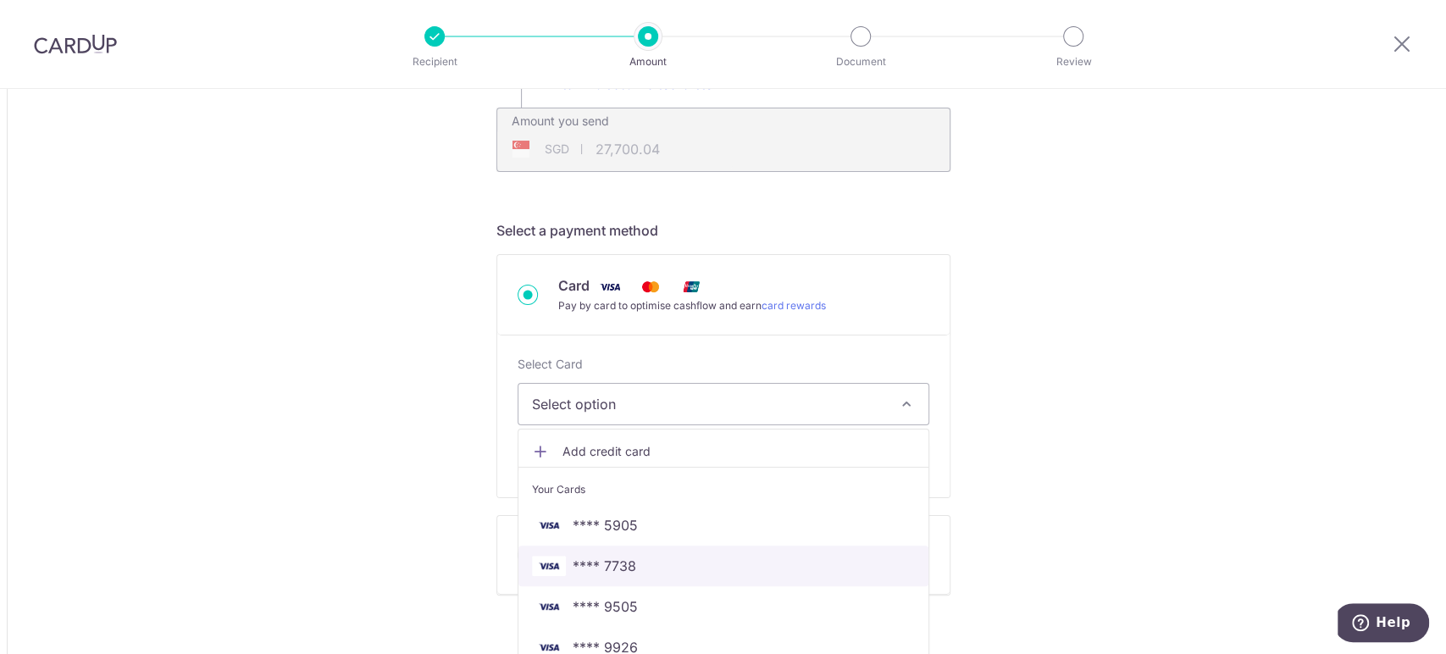
click at [671, 560] on span "**** 7738" at bounding box center [723, 566] width 383 height 20
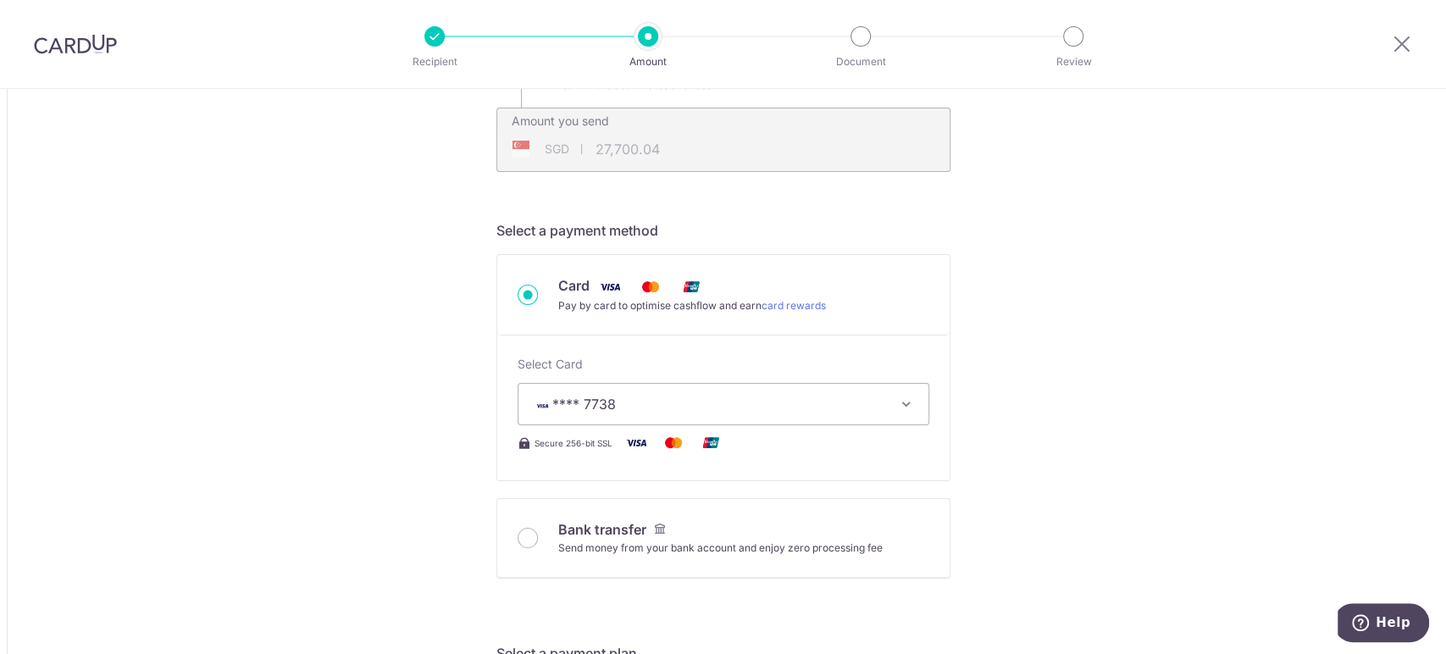
type input "18,272.52"
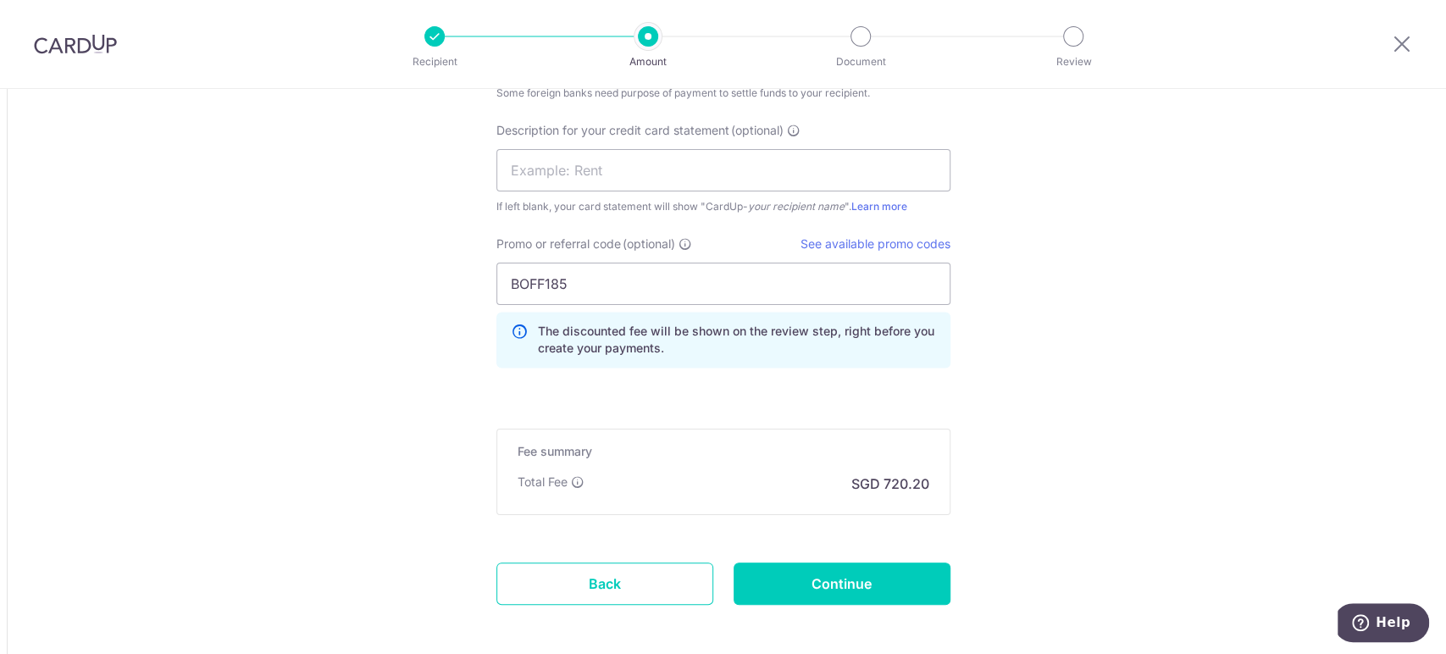
scroll to position [1771, 0]
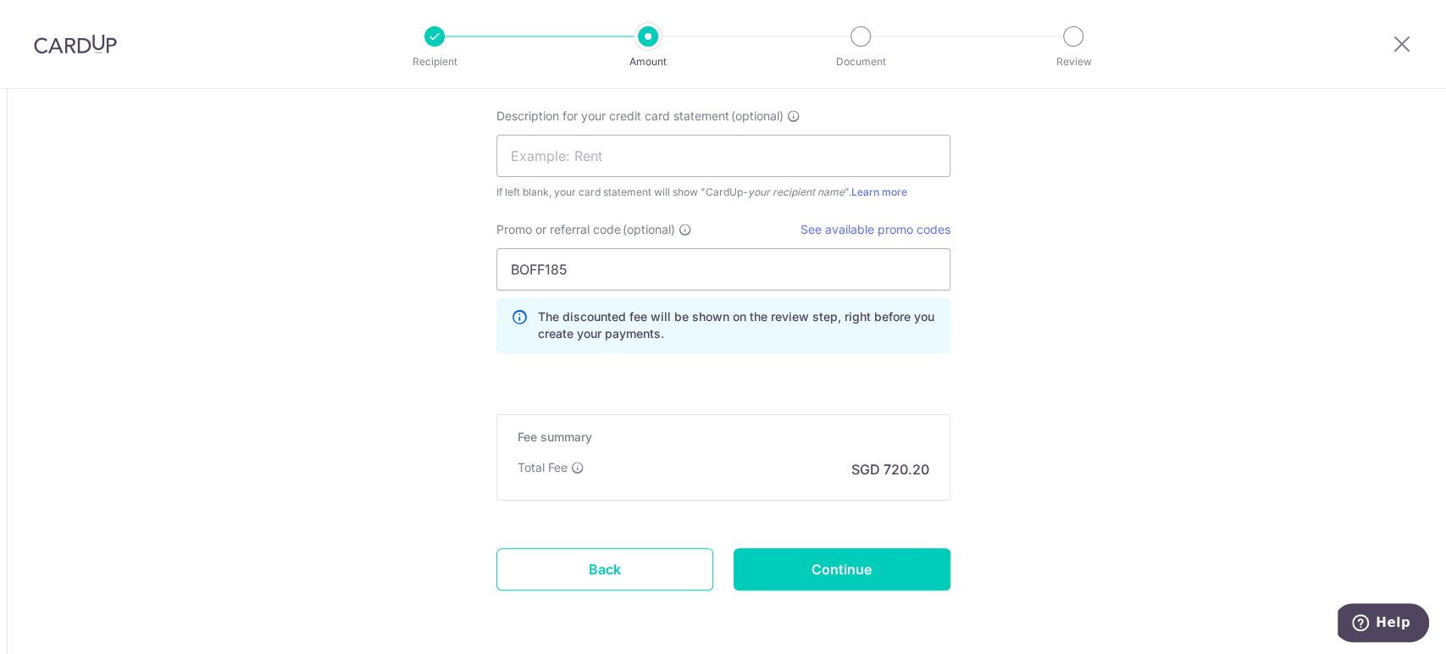
click at [854, 576] on input "Continue" at bounding box center [842, 569] width 217 height 42
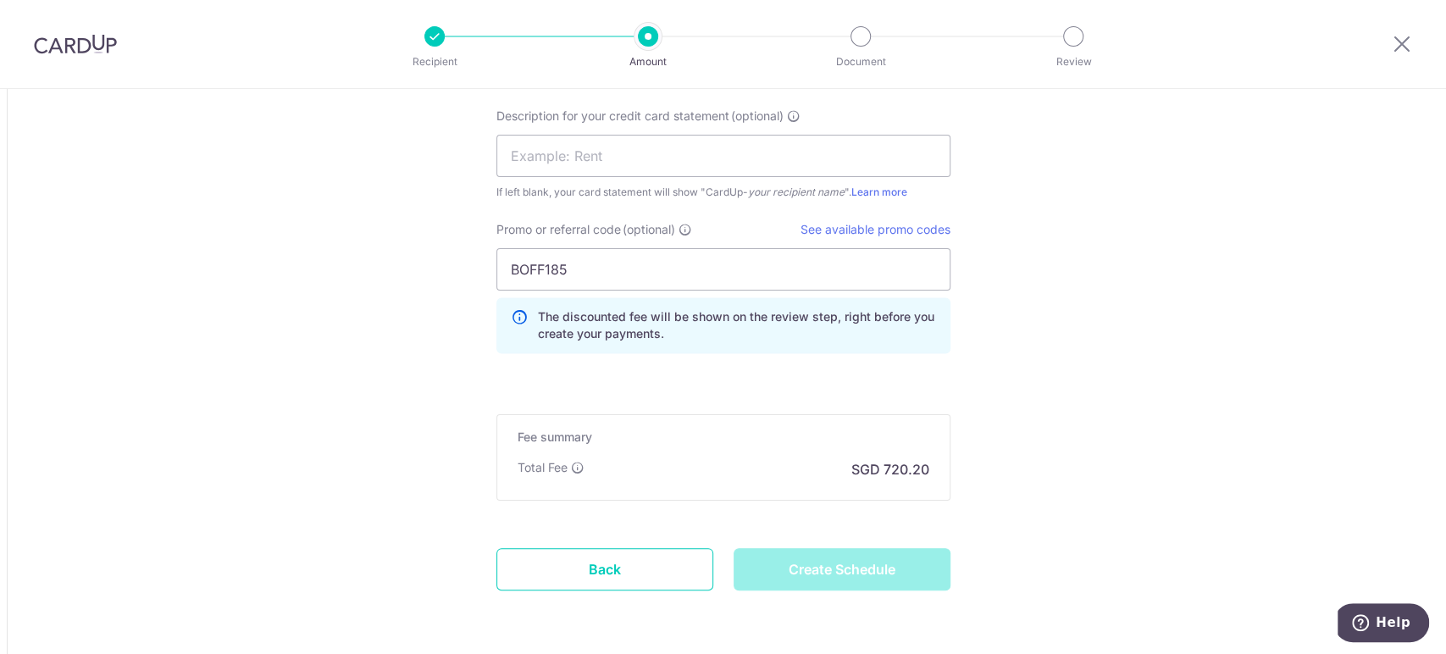
type input "Create Schedule"
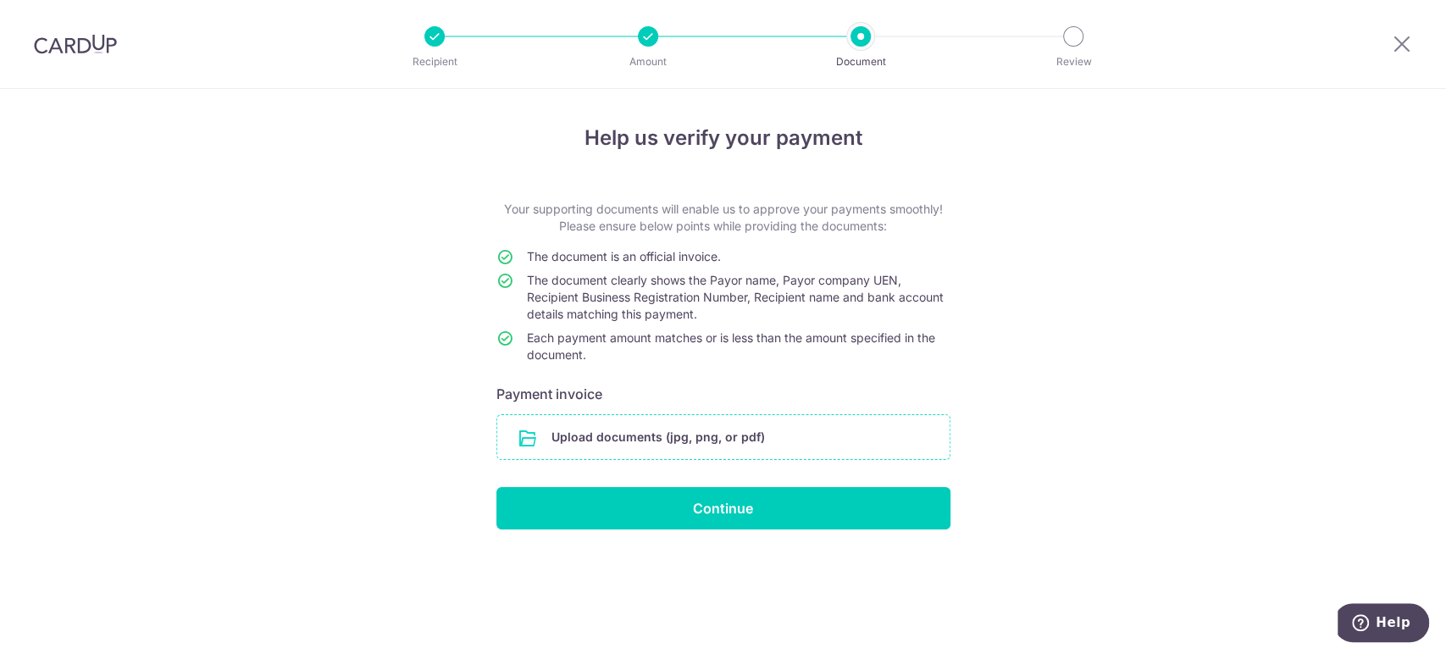
click at [713, 448] on input "file" at bounding box center [723, 437] width 452 height 44
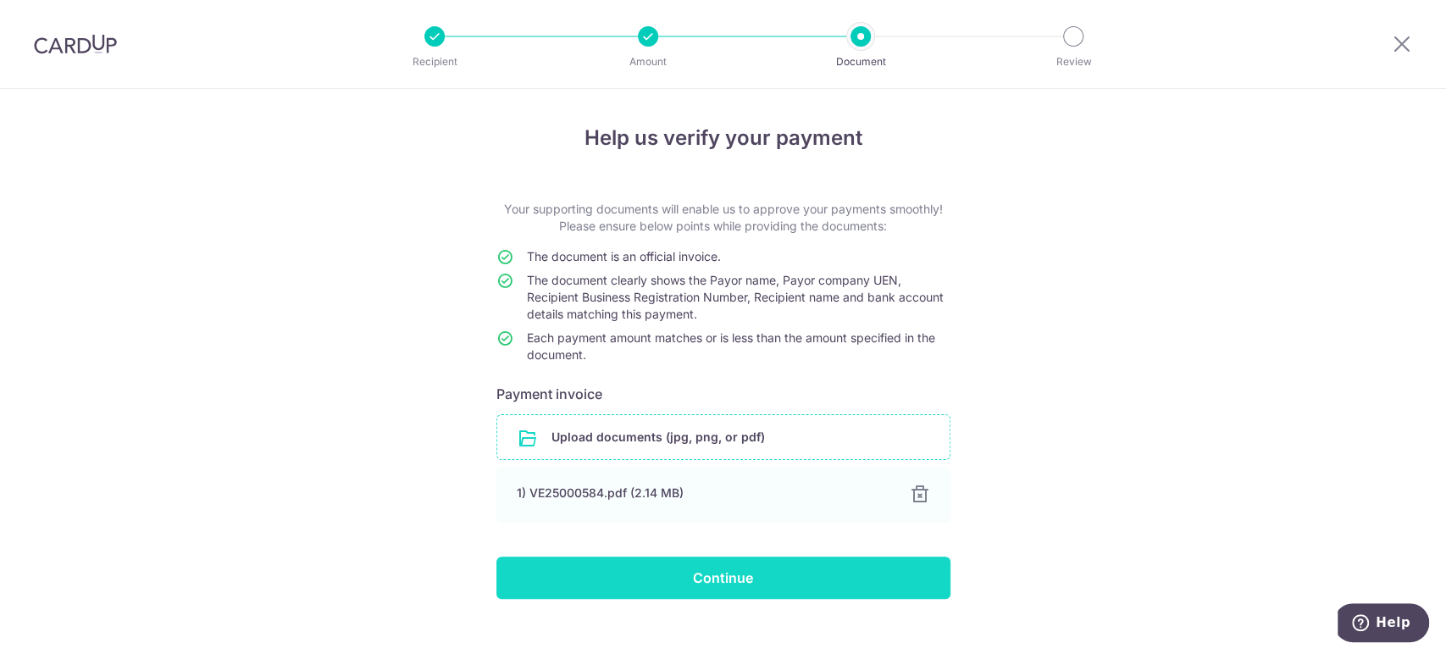
click at [726, 576] on input "Continue" at bounding box center [723, 578] width 454 height 42
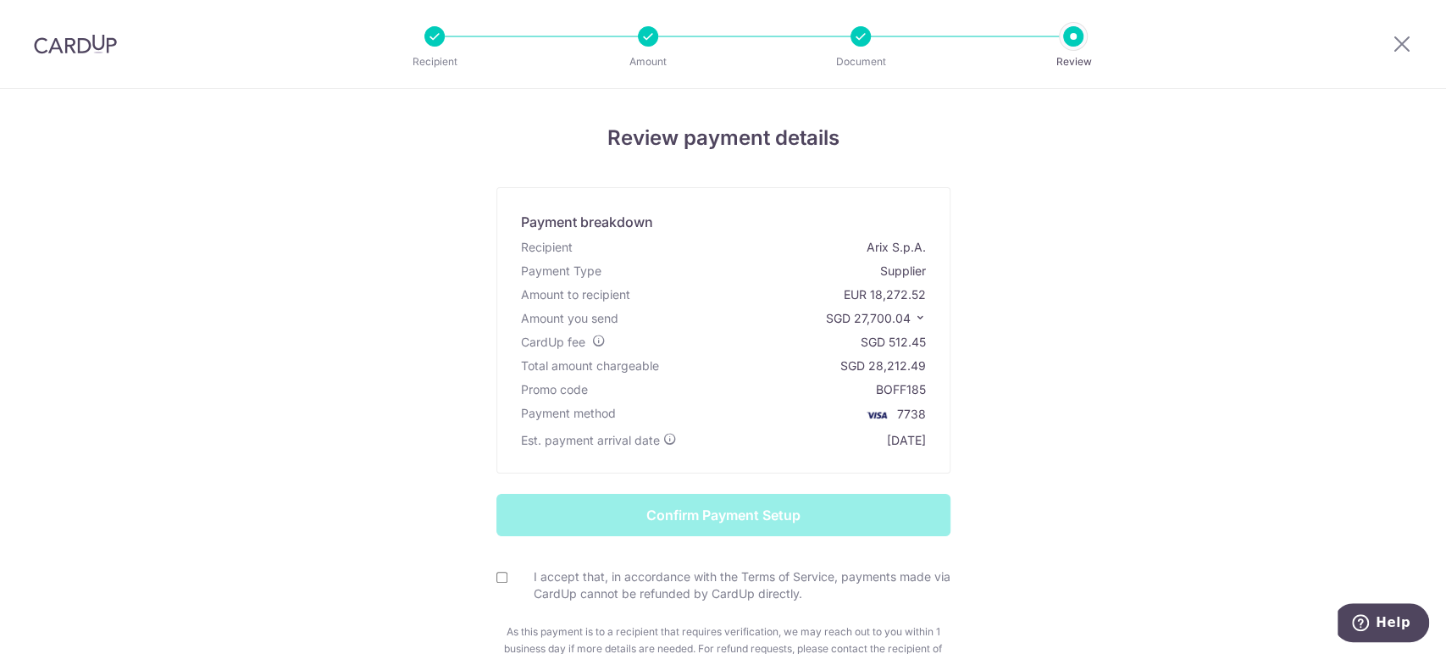
click at [496, 574] on input "I accept that, in accordance with the Terms of Service, payments made via CardU…" at bounding box center [501, 577] width 11 height 11
checkbox input "true"
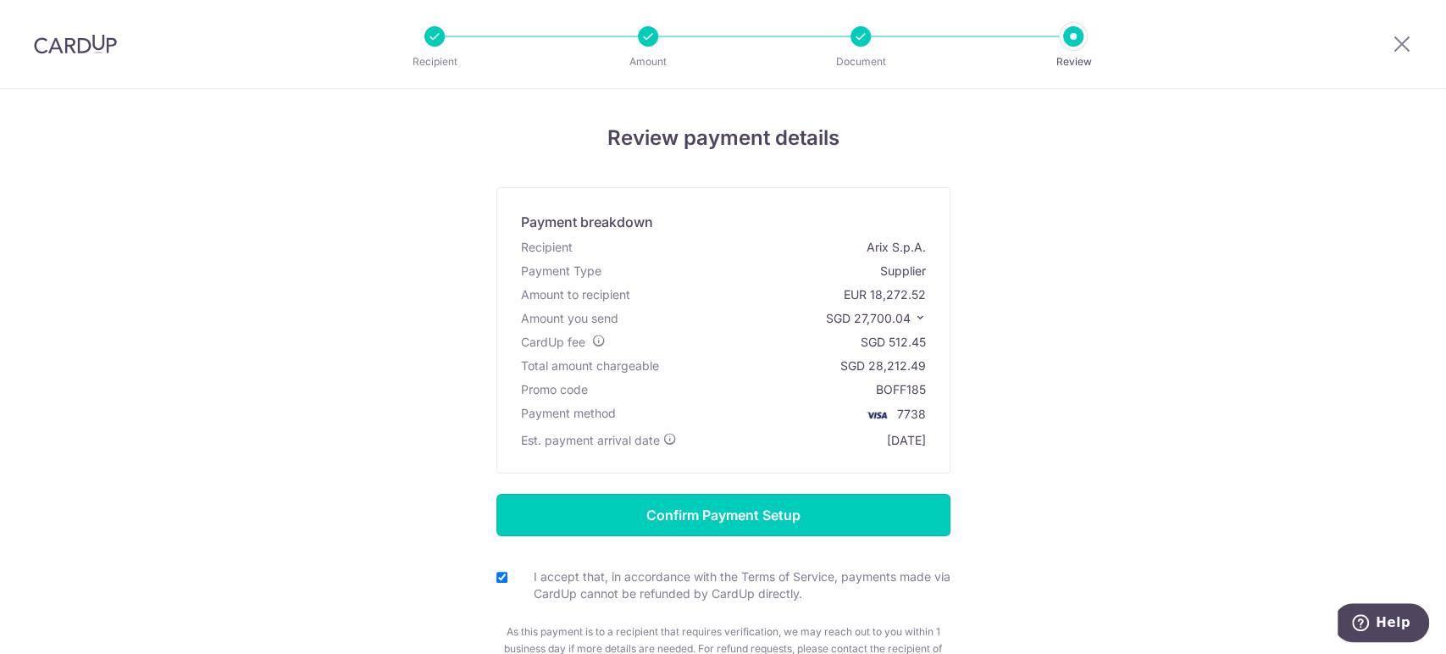
drag, startPoint x: 624, startPoint y: 511, endPoint x: 668, endPoint y: 375, distance: 142.5
click at [668, 375] on div "Review payment details Payment breakdown Recipient Arix S.p.A. Payment Type Sup…" at bounding box center [723, 421] width 991 height 596
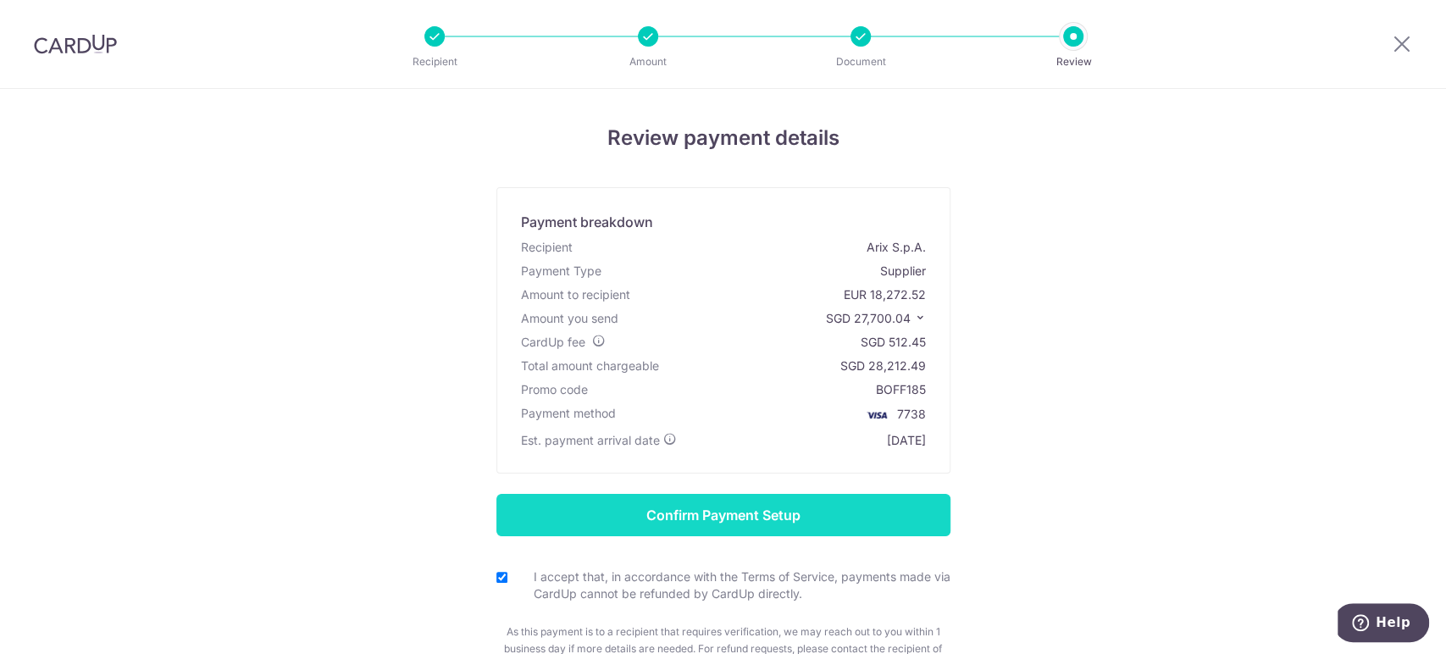
click at [723, 531] on input "Confirm Payment Setup" at bounding box center [723, 515] width 454 height 42
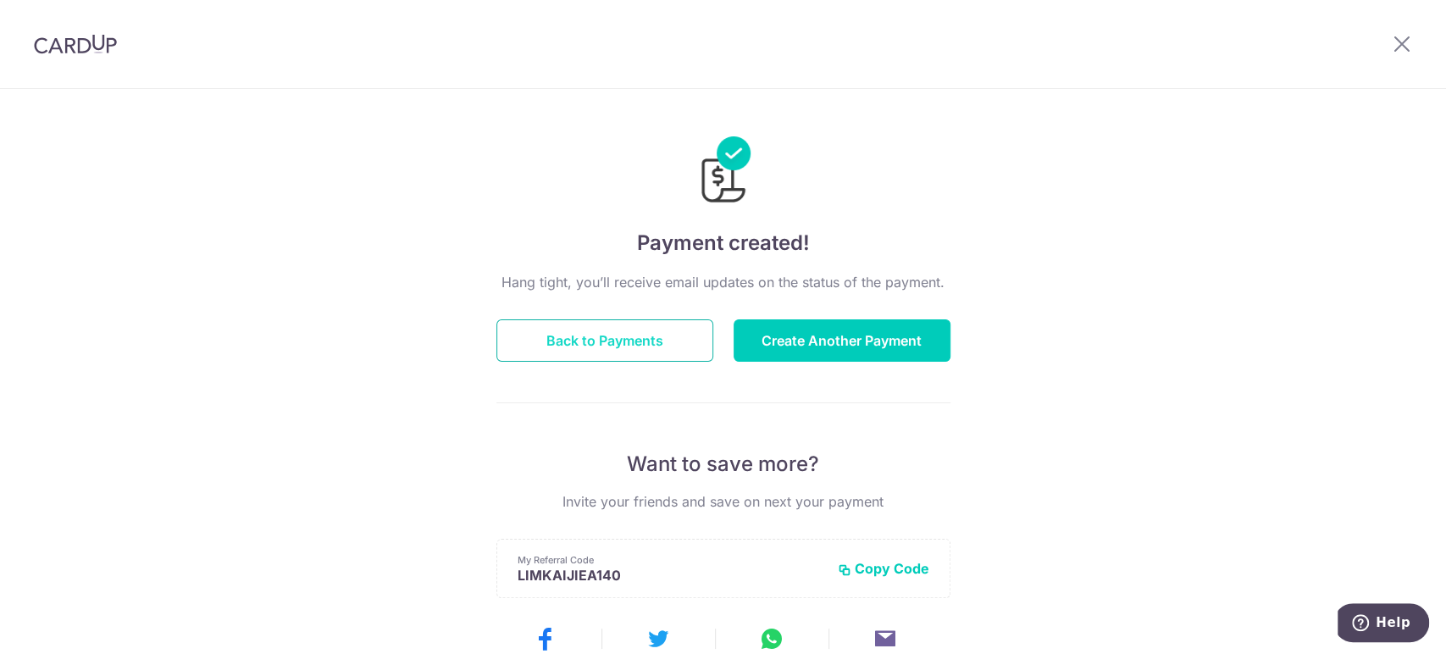
click at [638, 357] on button "Back to Payments" at bounding box center [604, 340] width 217 height 42
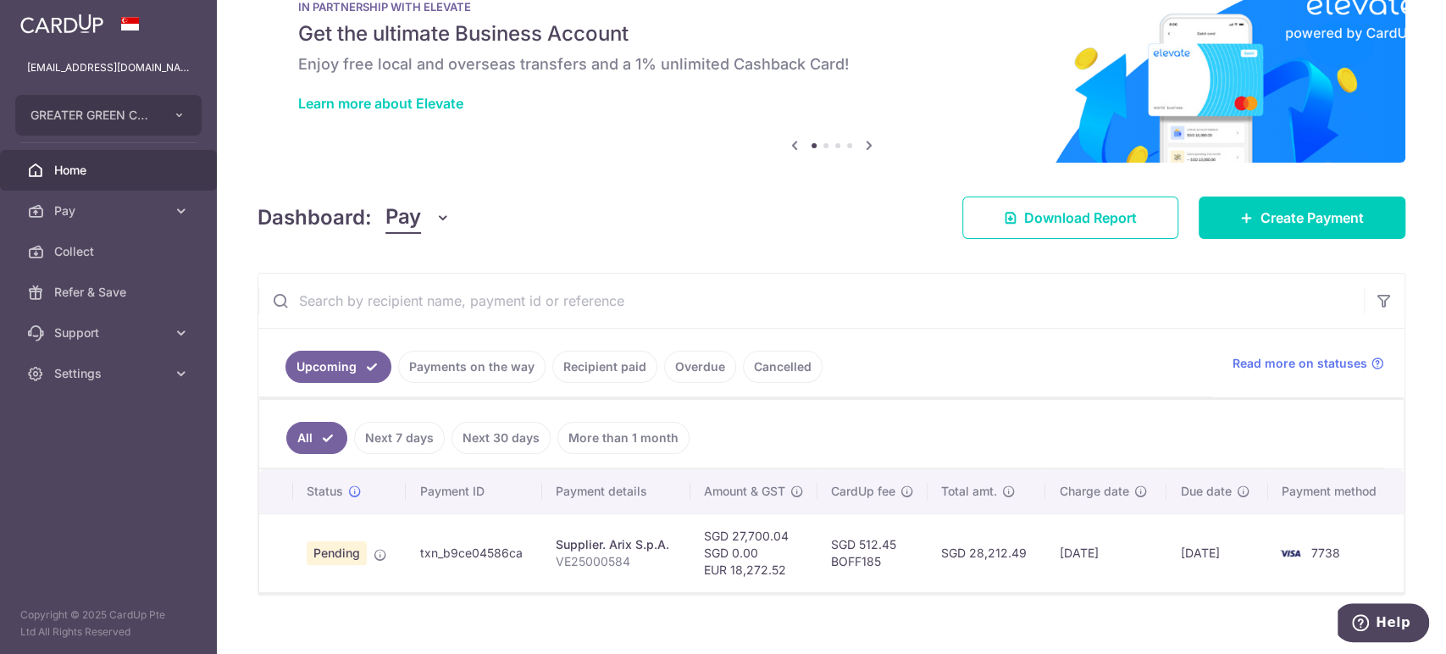
scroll to position [73, 0]
